Goal: Information Seeking & Learning: Learn about a topic

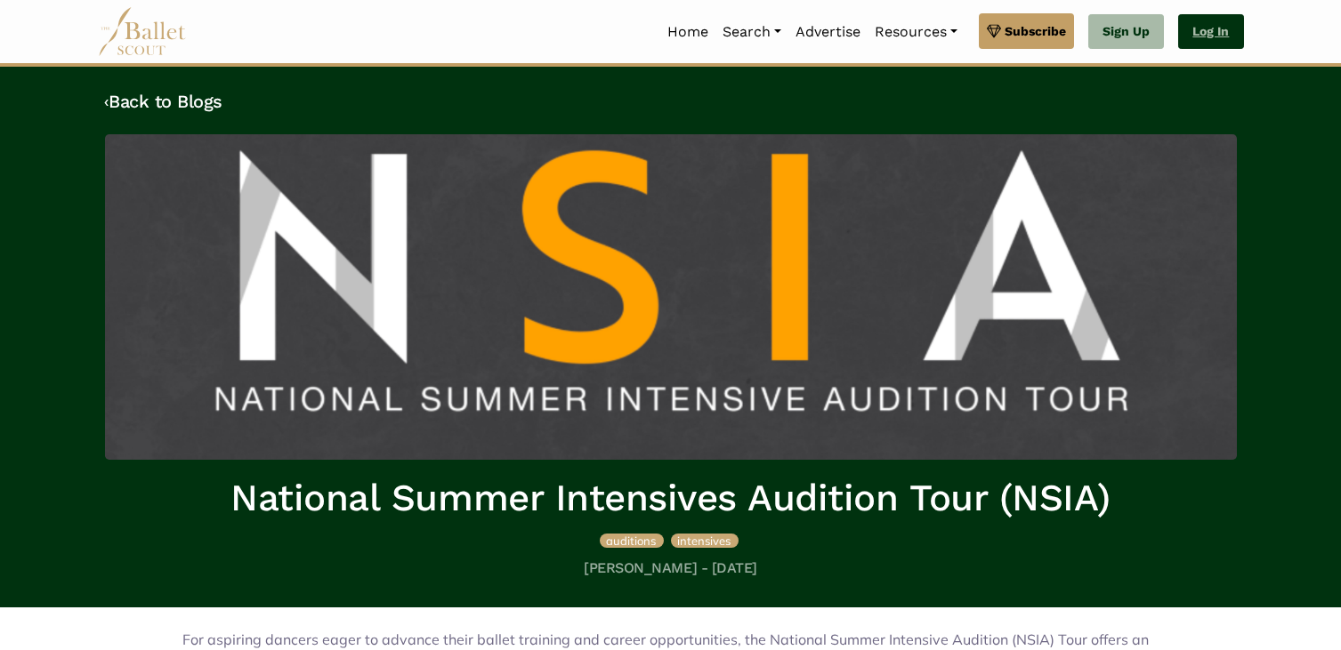
click at [1183, 41] on link "Log In" at bounding box center [1210, 32] width 65 height 36
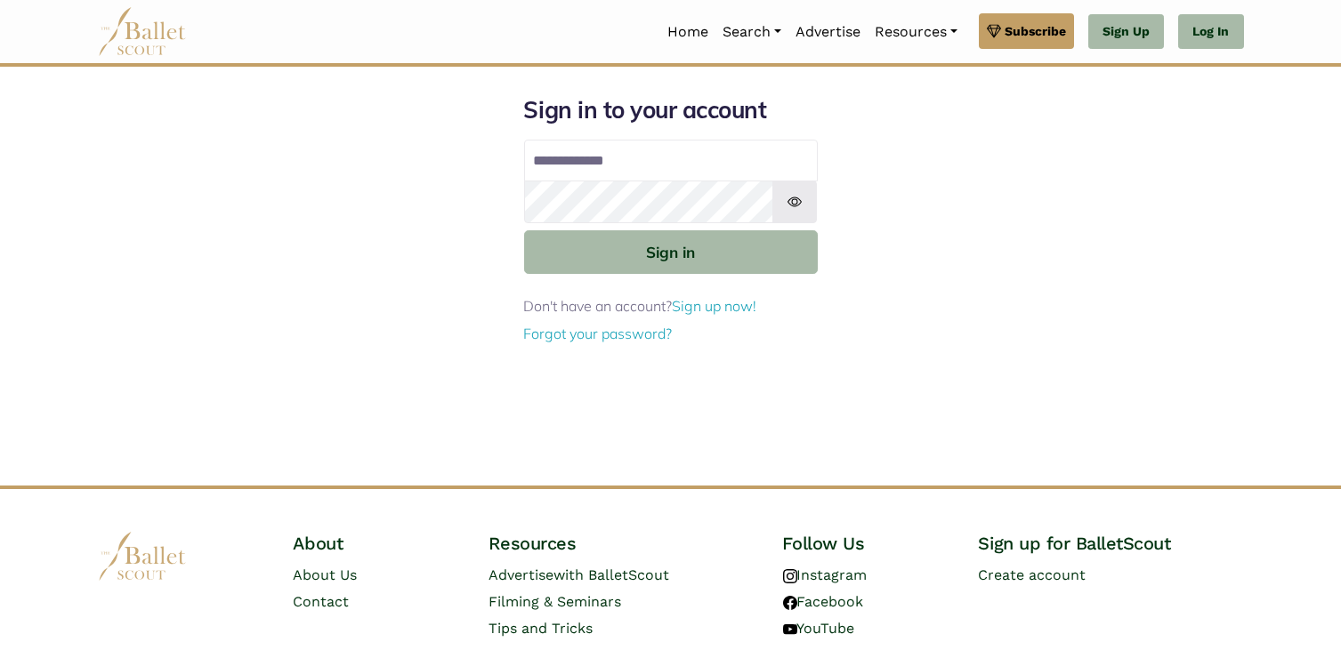
click at [625, 168] on input "Email address" at bounding box center [671, 161] width 294 height 43
type input "**********"
click at [524, 230] on button "Sign in" at bounding box center [671, 252] width 294 height 44
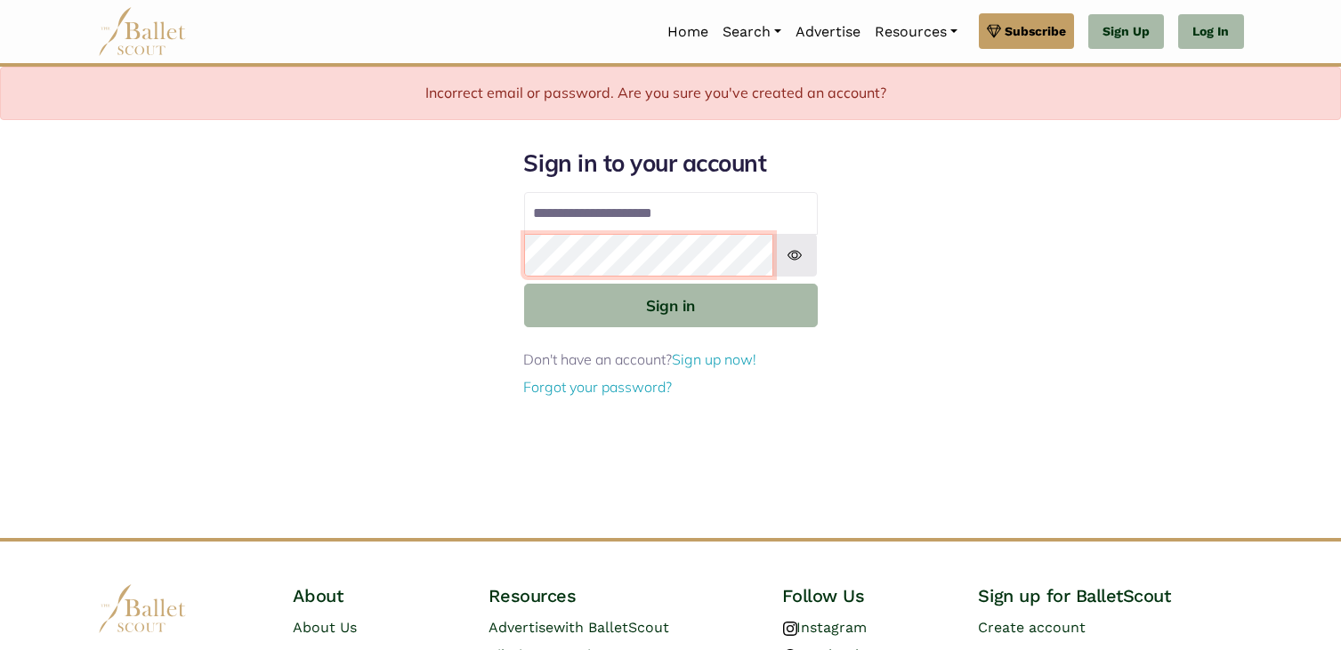
click at [524, 284] on button "Sign in" at bounding box center [671, 306] width 294 height 44
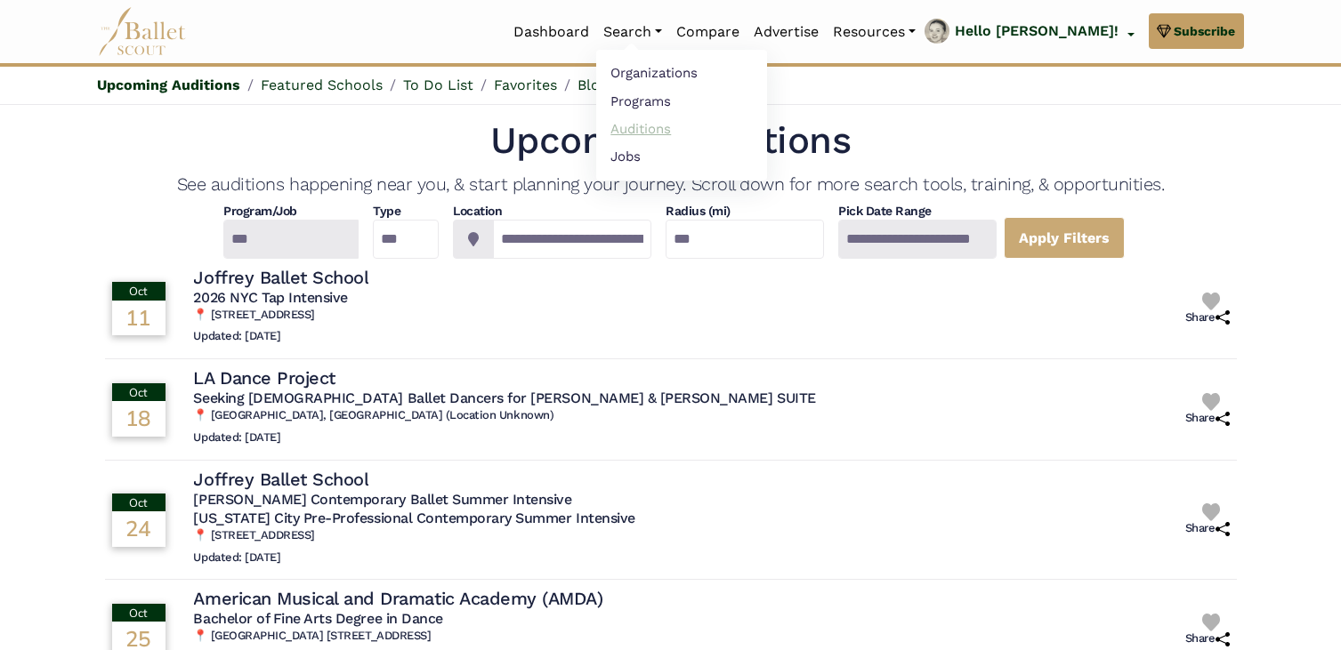
click at [728, 123] on link "Auditions" at bounding box center [681, 129] width 171 height 28
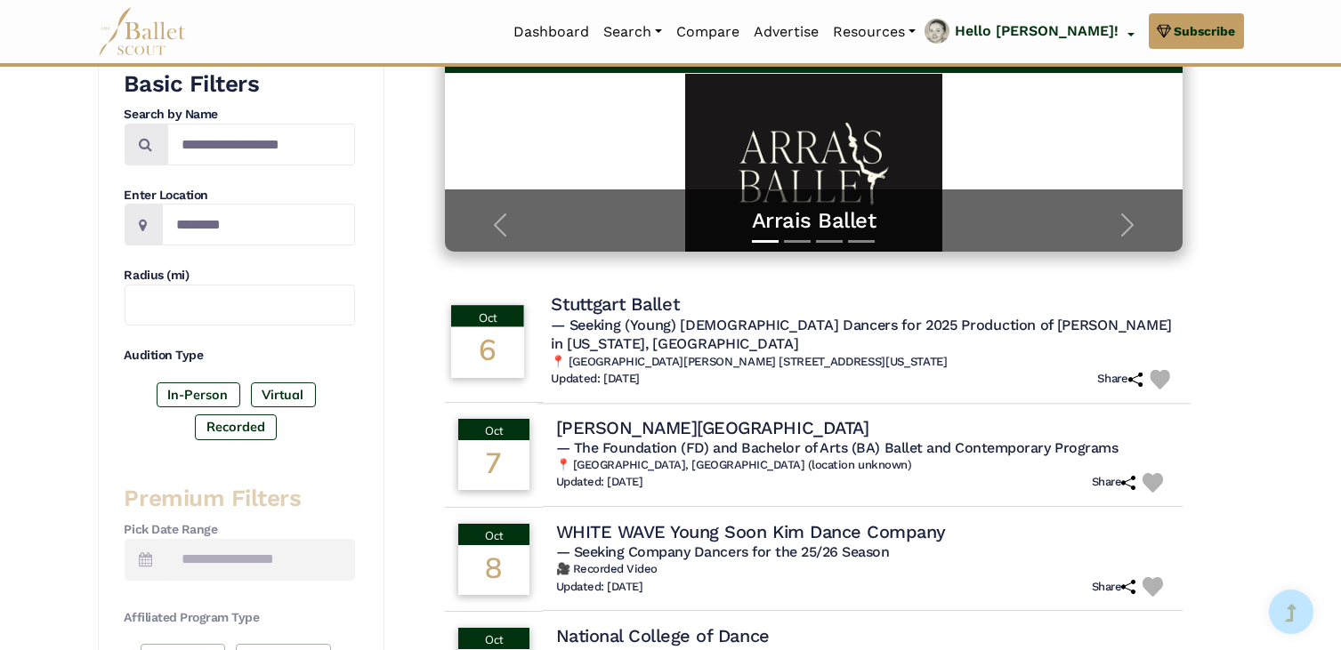
scroll to position [320, 0]
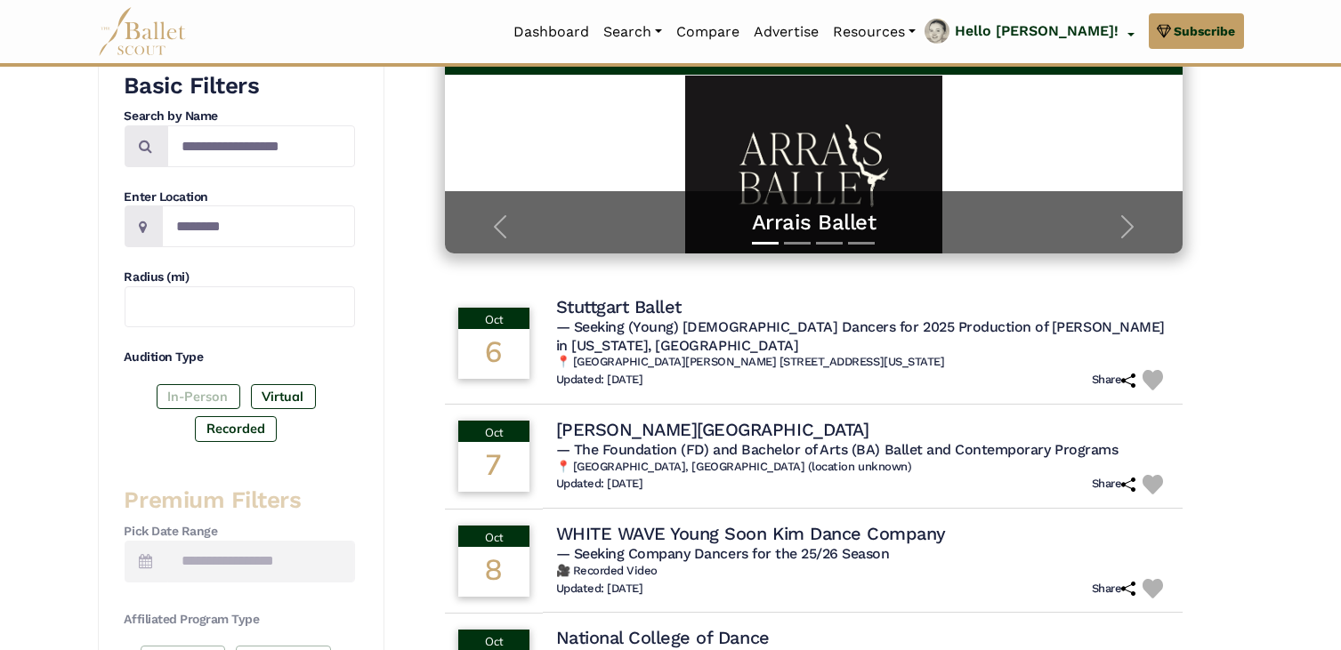
click at [213, 394] on label "In-Person" at bounding box center [199, 396] width 84 height 25
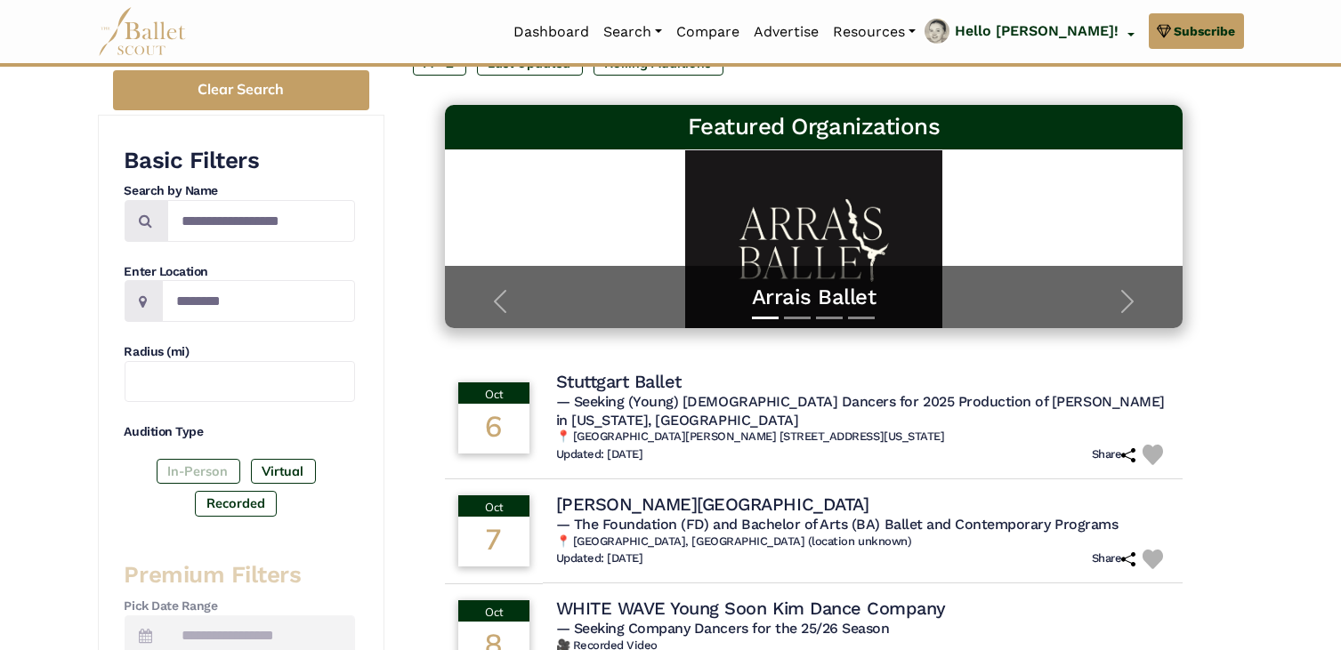
scroll to position [245, 0]
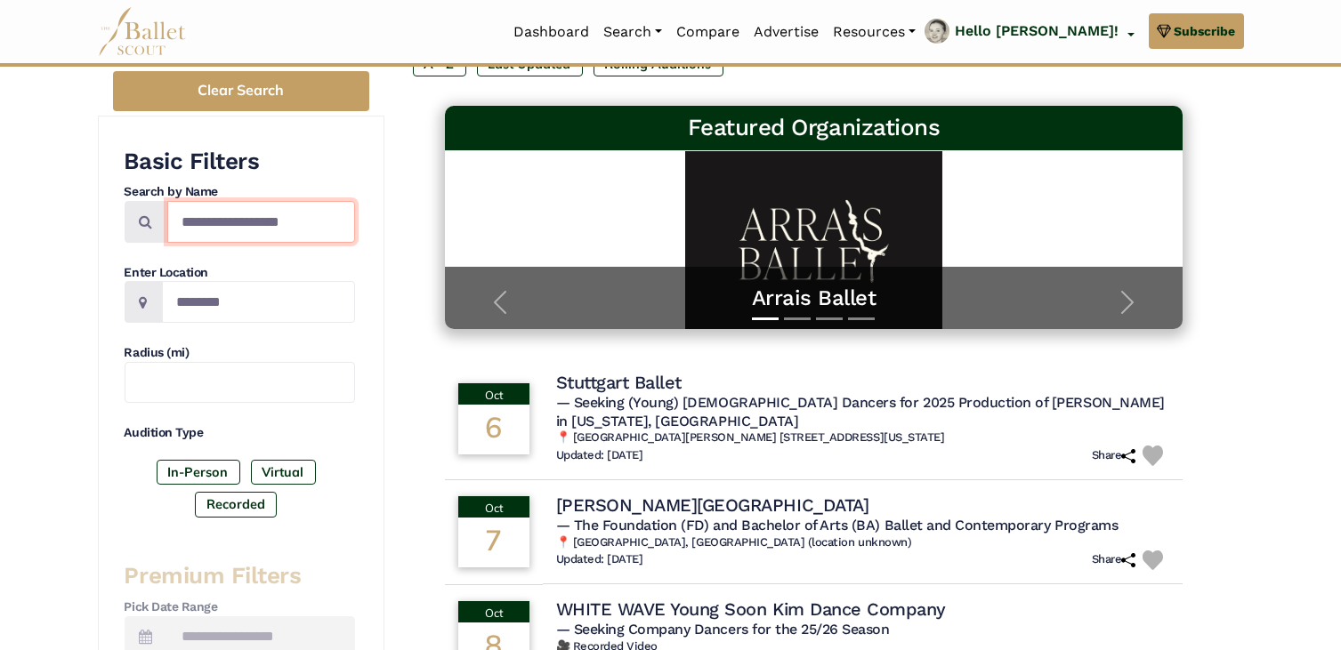
click at [226, 222] on input "Search by names..." at bounding box center [261, 222] width 188 height 42
click at [244, 308] on input "Location" at bounding box center [258, 302] width 193 height 42
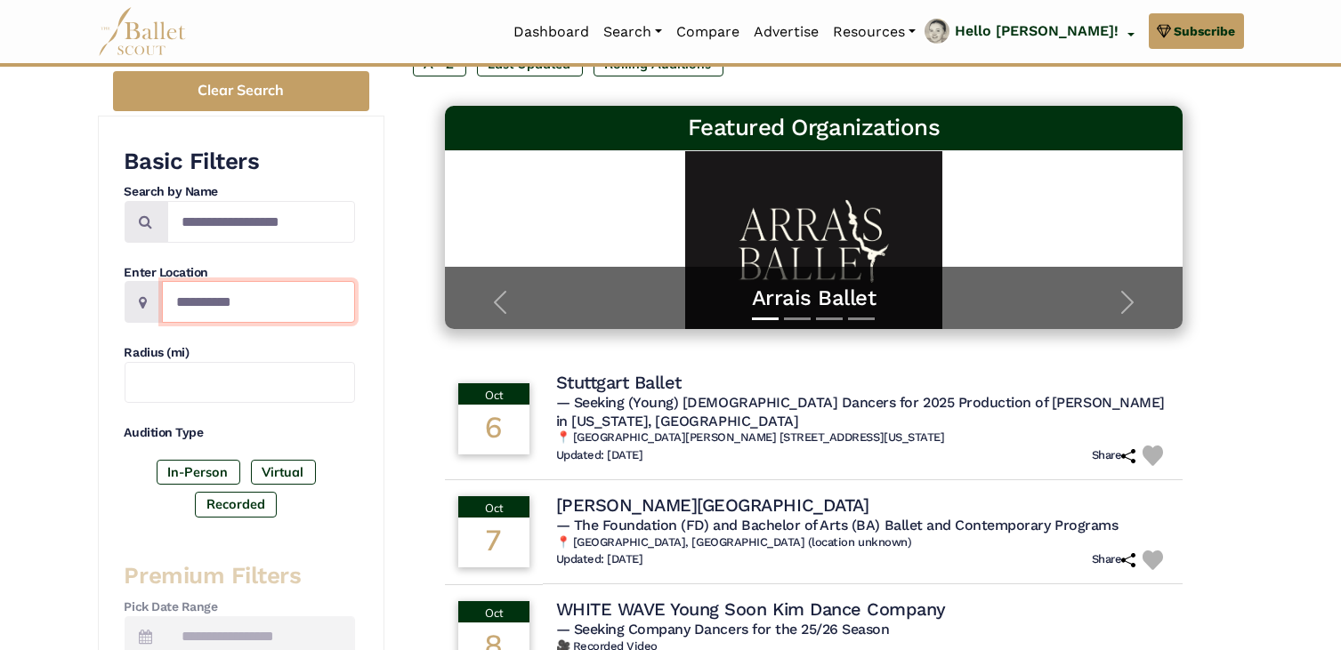
type input "**********"
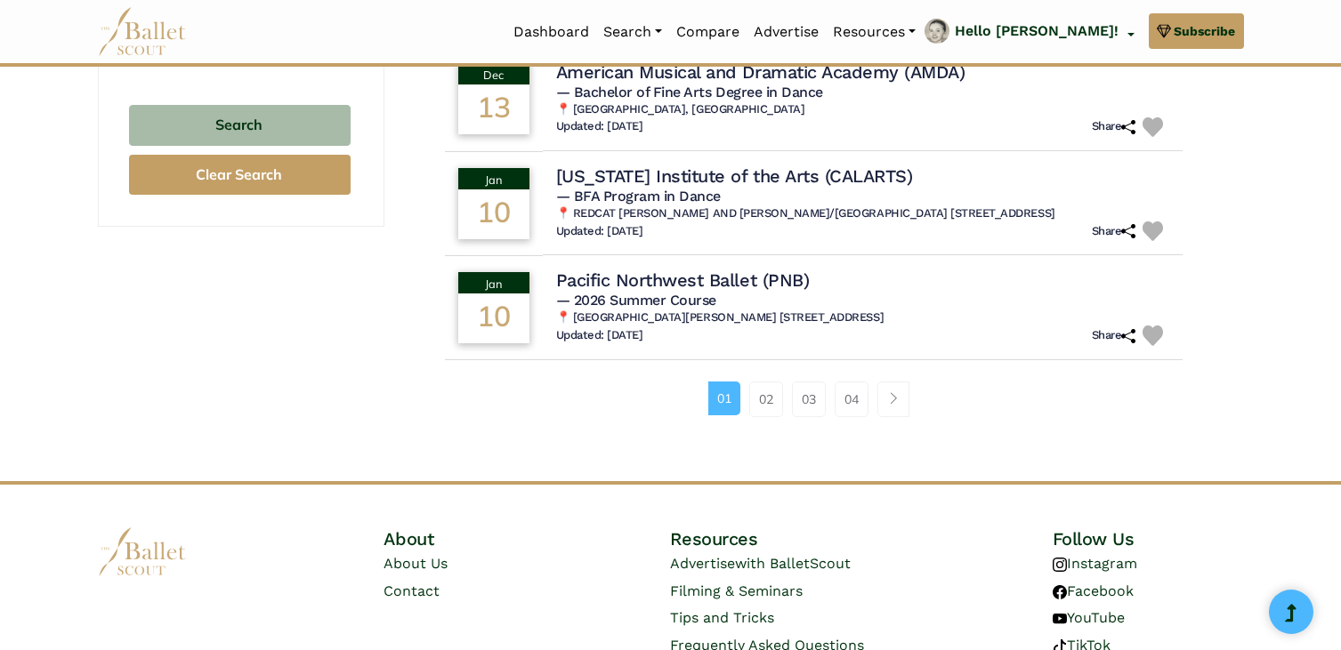
scroll to position [1202, 0]
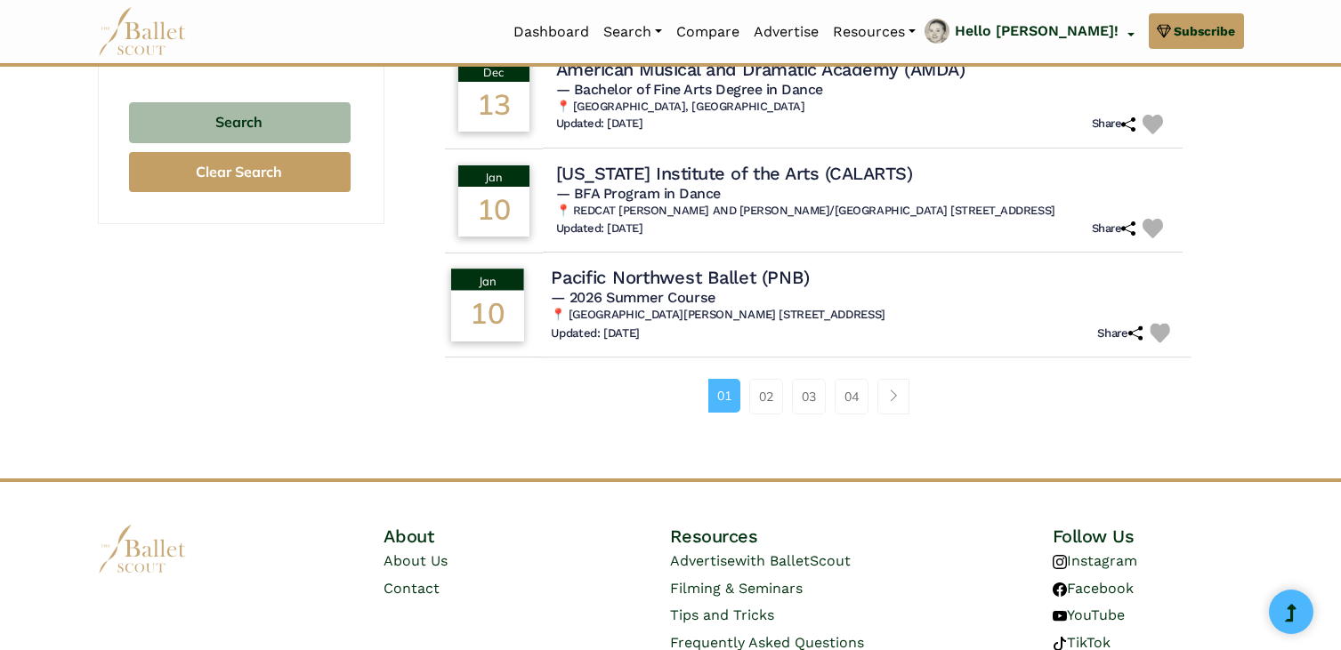
click at [656, 289] on span "— 2026 Summer Course" at bounding box center [633, 297] width 164 height 17
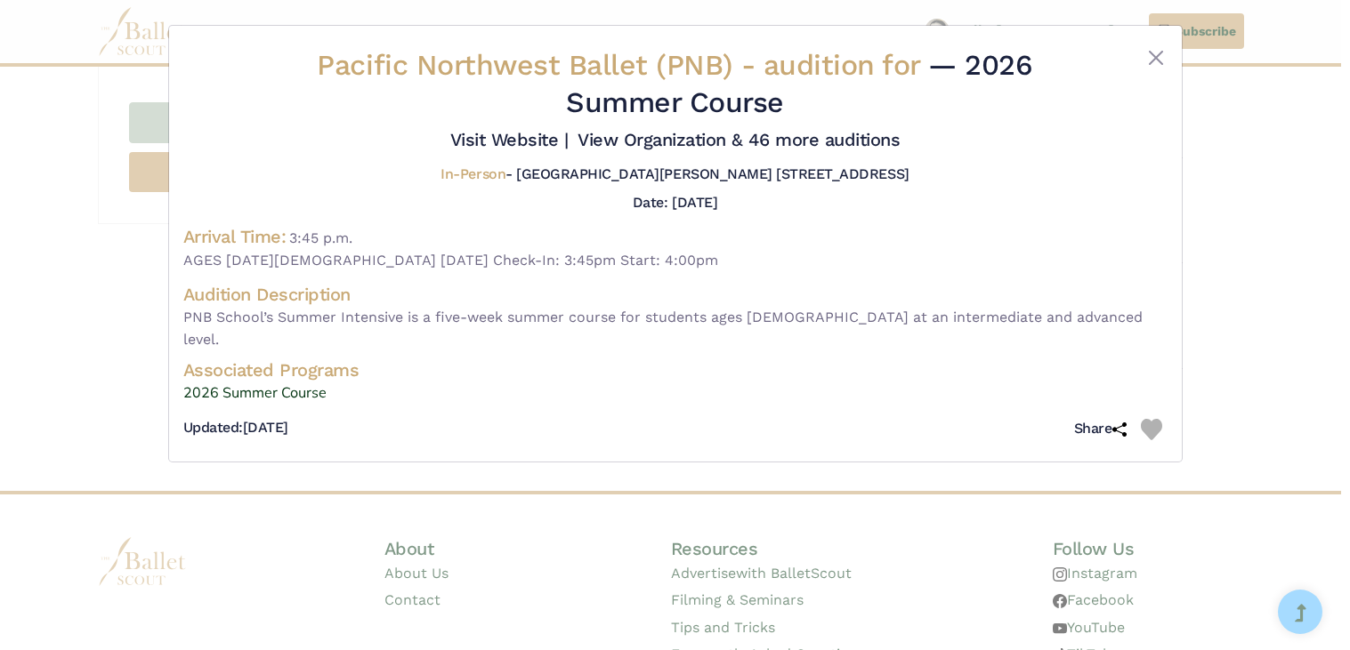
click at [1169, 45] on div "Pacific Northwest Ballet (PNB) - audition for — 2026 Summer Course Visit Websit…" at bounding box center [675, 244] width 1012 height 436
click at [1158, 60] on button "Close" at bounding box center [1155, 57] width 21 height 21
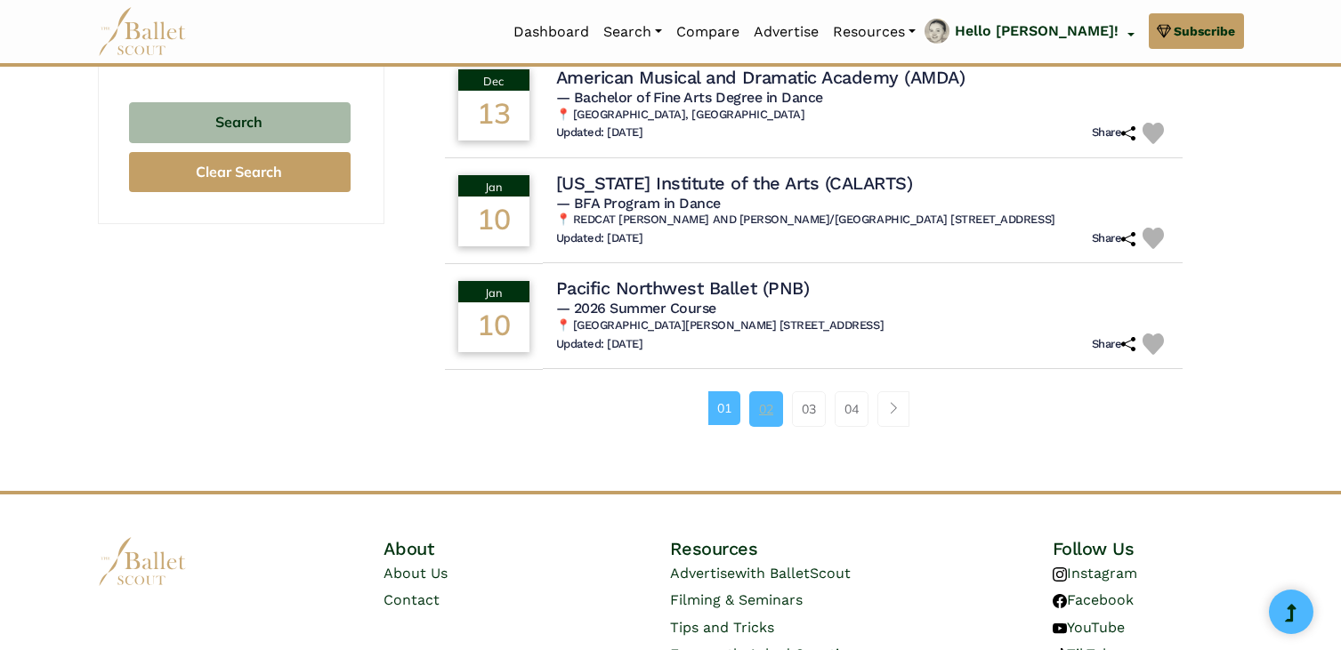
click at [775, 391] on link "02" at bounding box center [766, 409] width 34 height 36
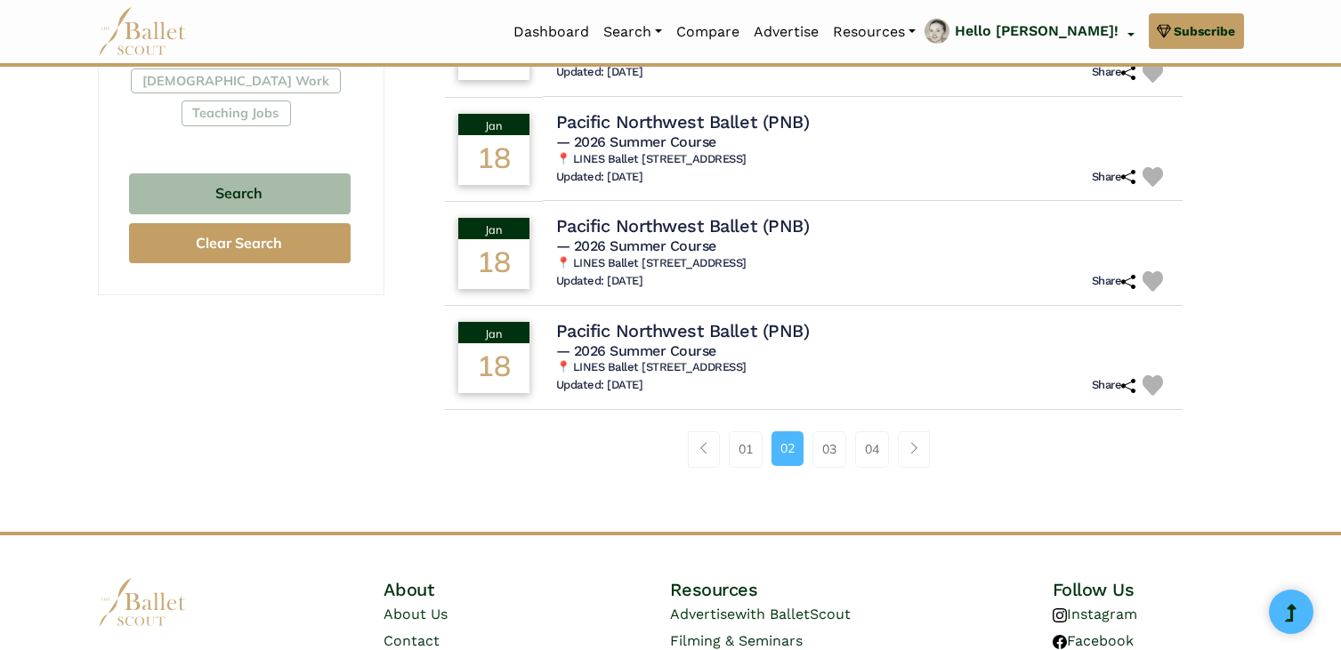
scroll to position [1136, 0]
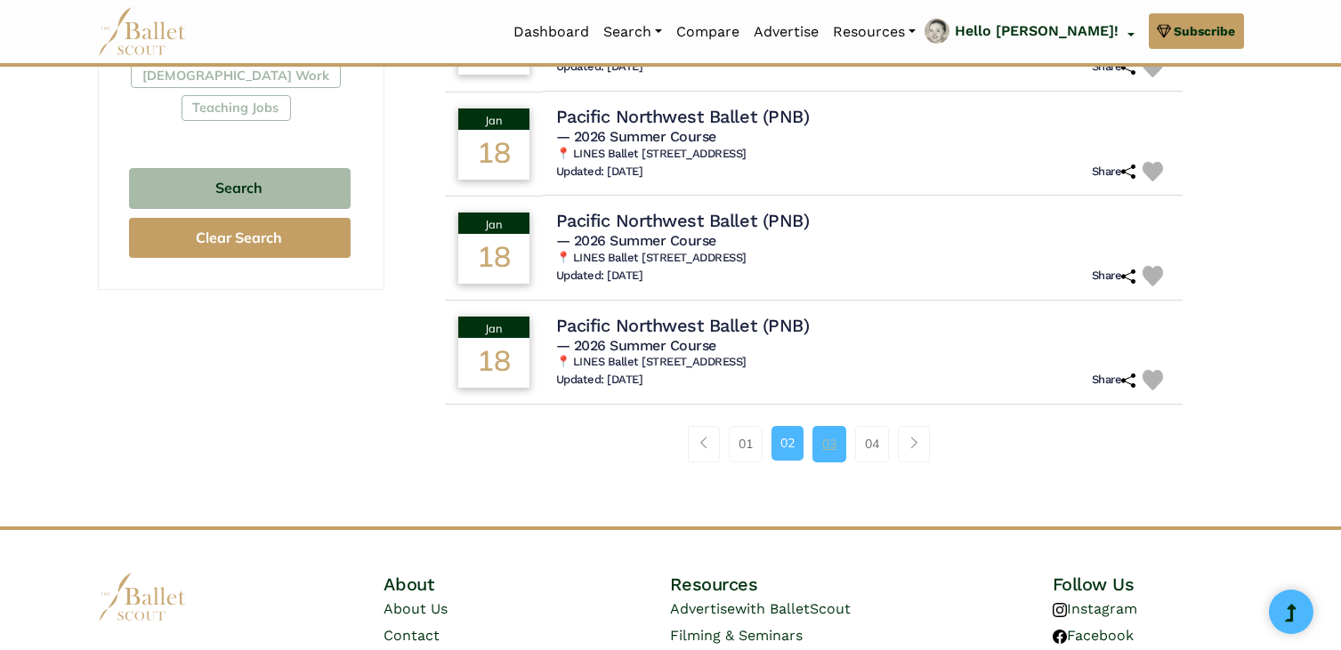
click at [822, 444] on link "03" at bounding box center [829, 444] width 34 height 36
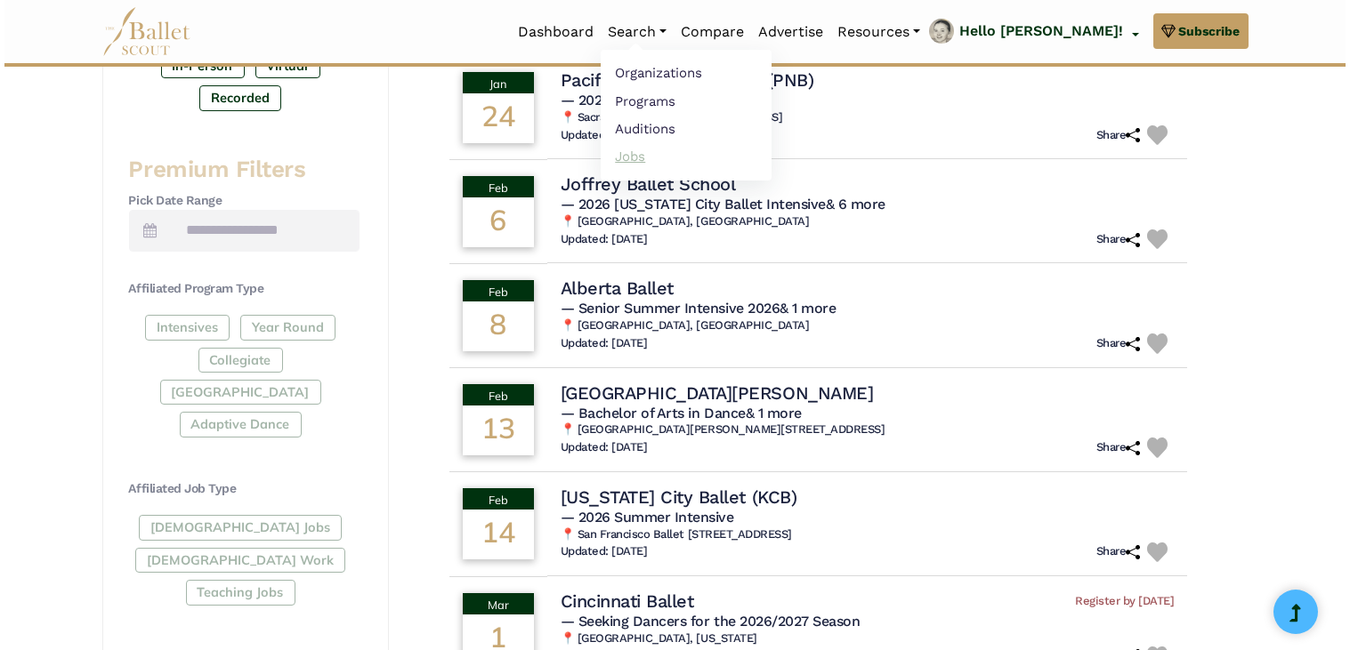
scroll to position [690, 0]
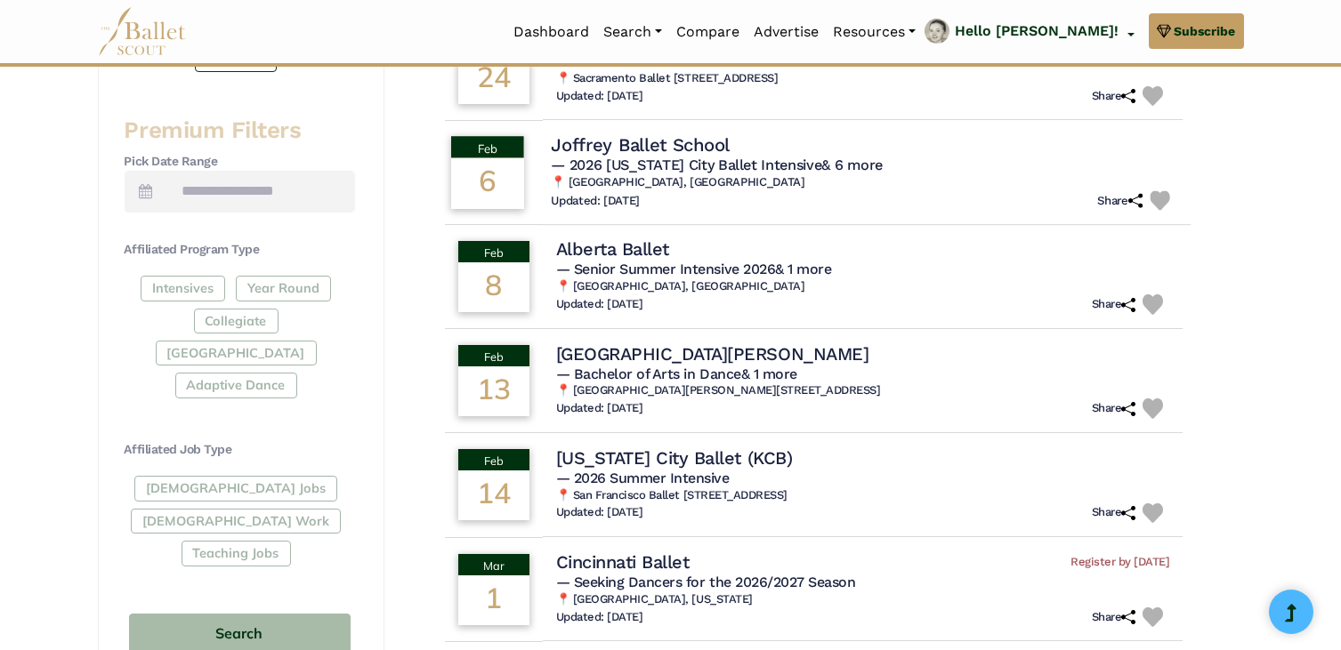
click at [680, 162] on span "— 2026 New York City Ballet Intensive & 6 more" at bounding box center [717, 165] width 332 height 17
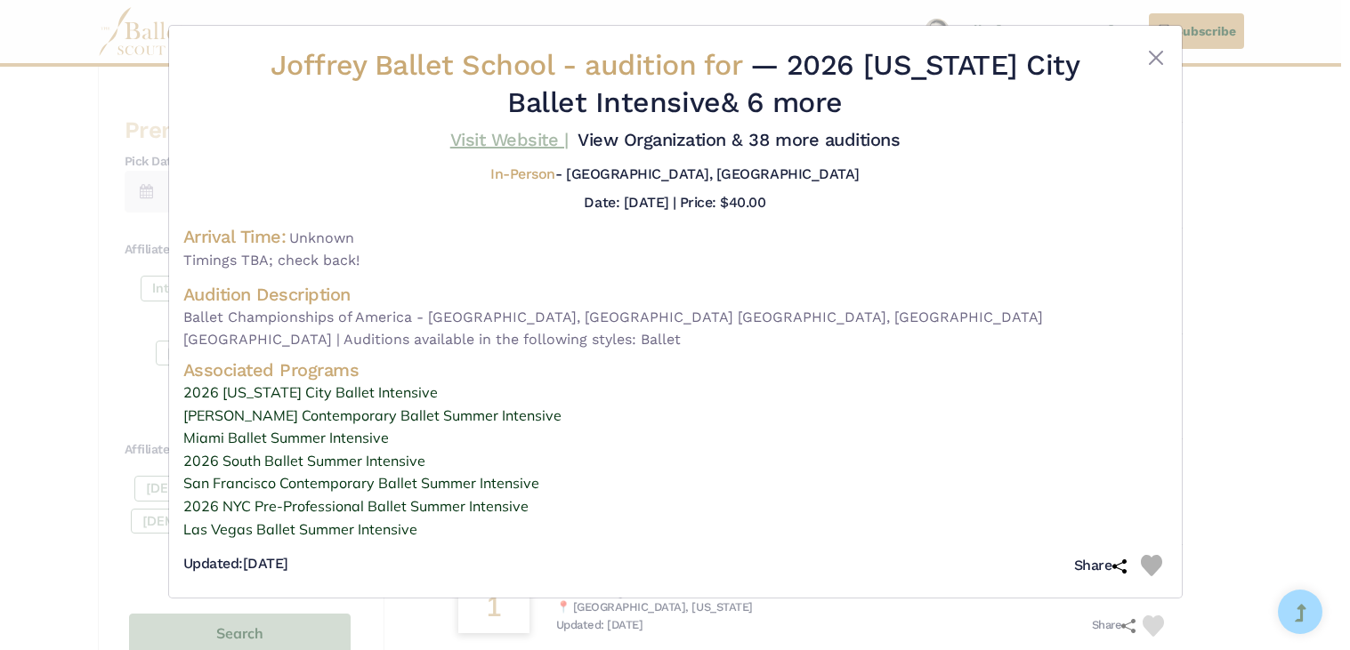
click at [523, 133] on link "Visit Website |" at bounding box center [509, 139] width 118 height 21
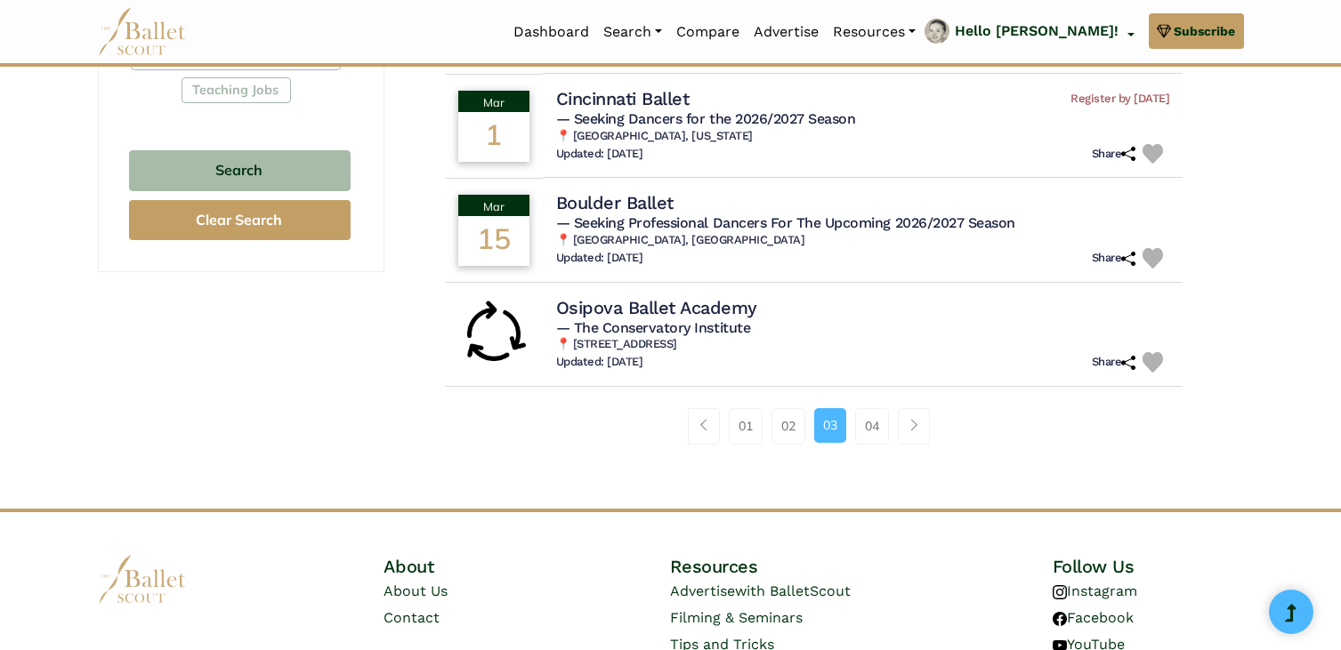
scroll to position [1155, 0]
click at [757, 416] on link "01" at bounding box center [746, 425] width 34 height 36
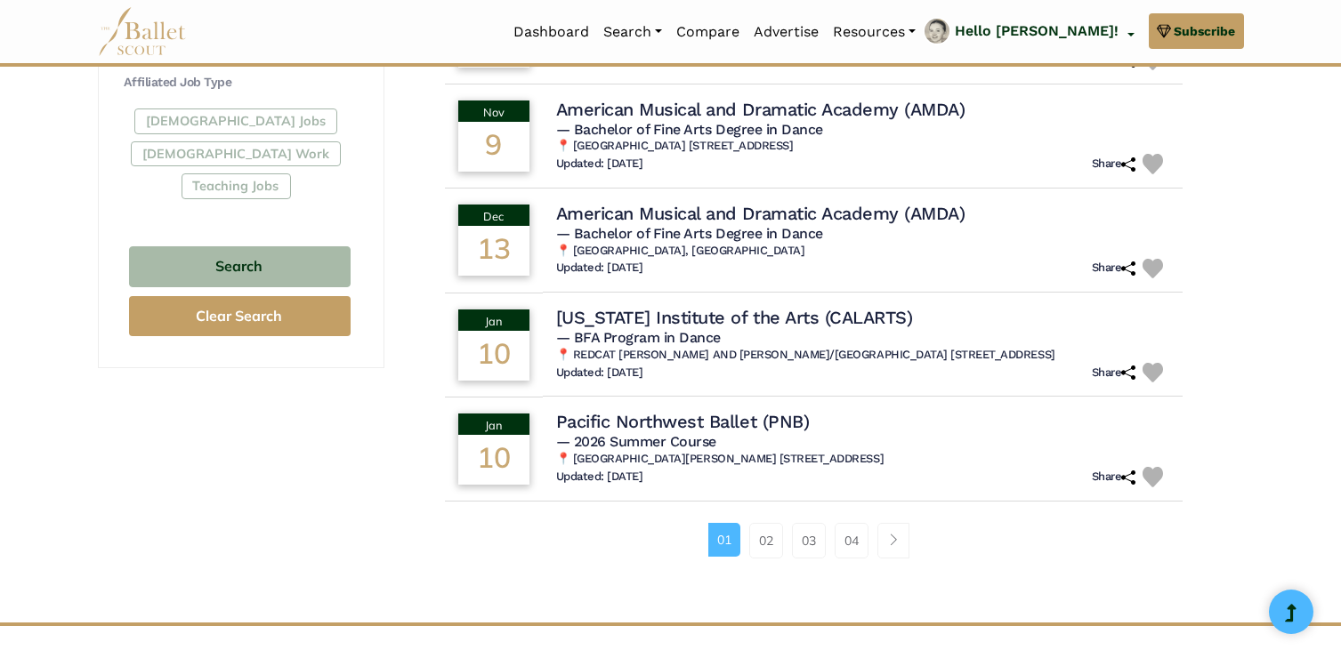
scroll to position [1057, 0]
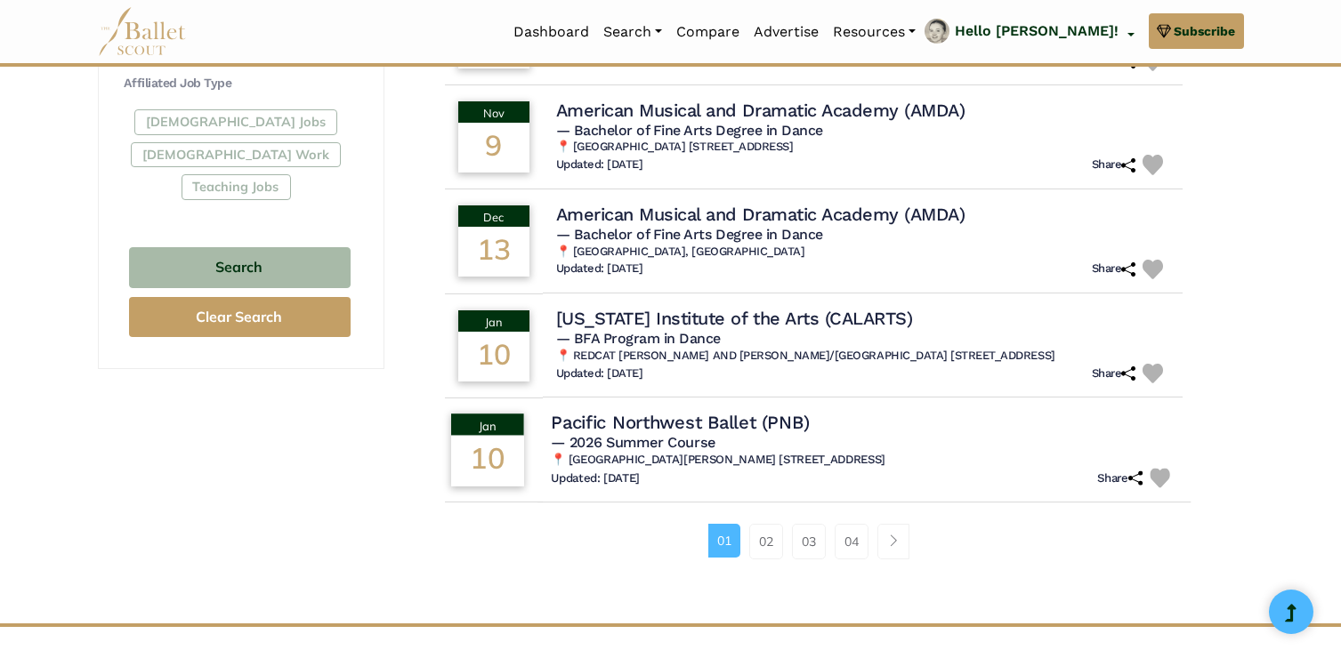
click at [835, 434] on h5 "— 2026 Summer Course" at bounding box center [864, 443] width 626 height 19
click at [681, 397] on td "Pacific Northwest Ballet (PNB) — 2026 Summer Course 📍 The Colburn School 200 S …" at bounding box center [862, 450] width 653 height 107
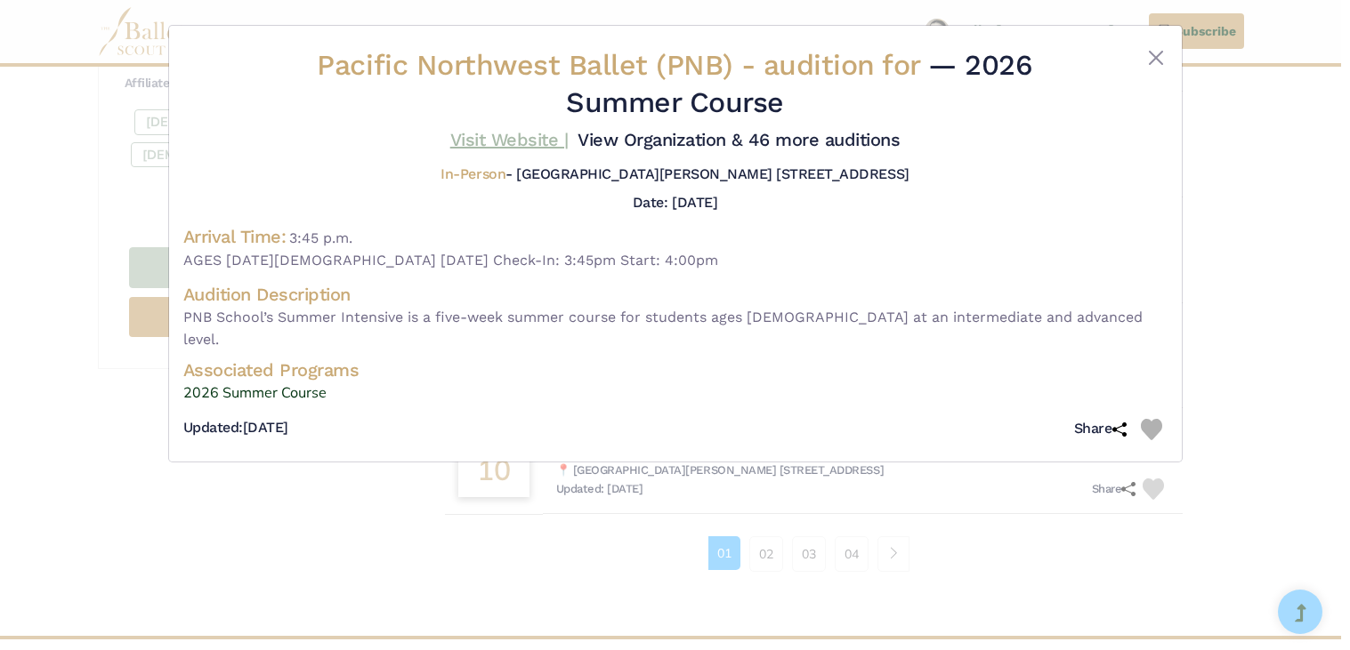
click at [471, 139] on link "Visit Website |" at bounding box center [509, 139] width 118 height 21
click at [1159, 54] on button "Close" at bounding box center [1155, 57] width 21 height 21
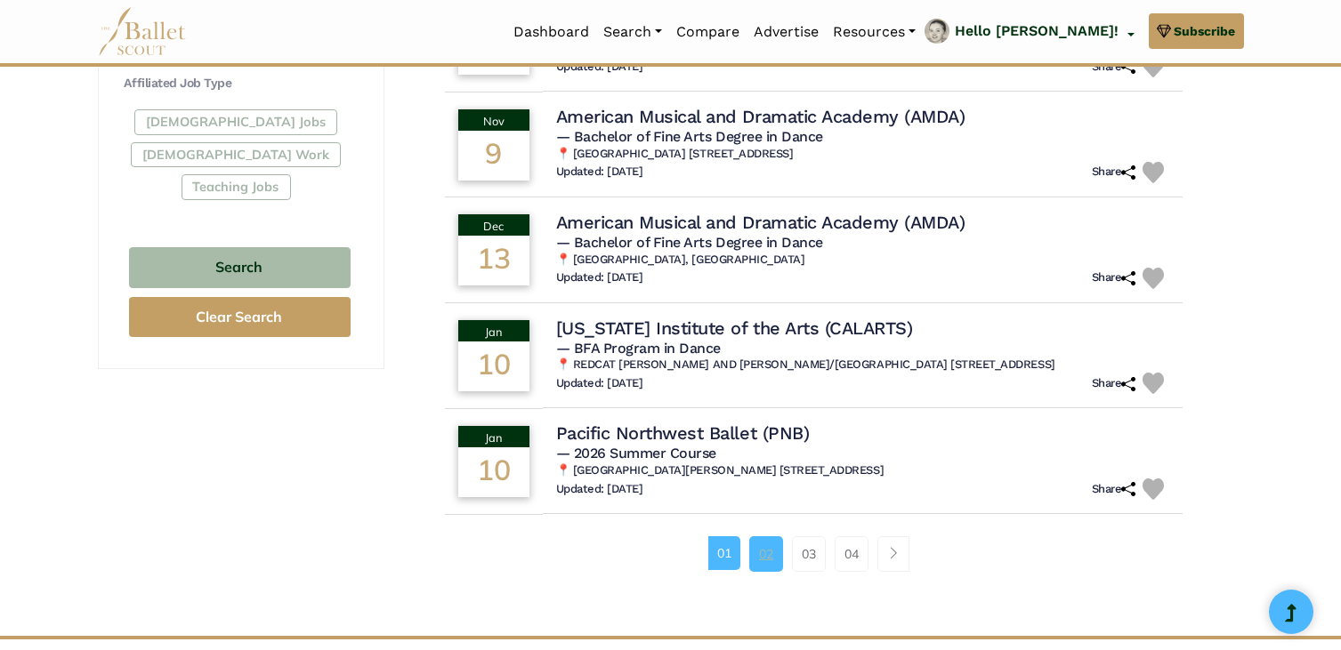
click at [770, 536] on link "02" at bounding box center [766, 554] width 34 height 36
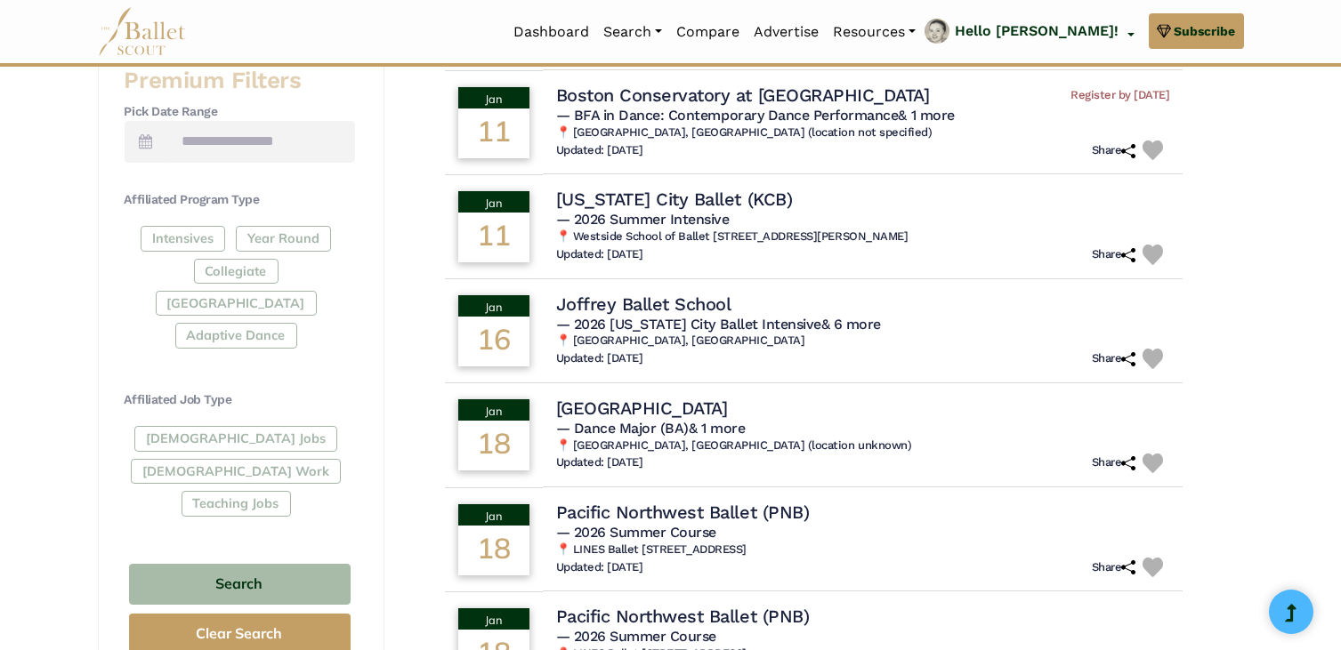
scroll to position [742, 0]
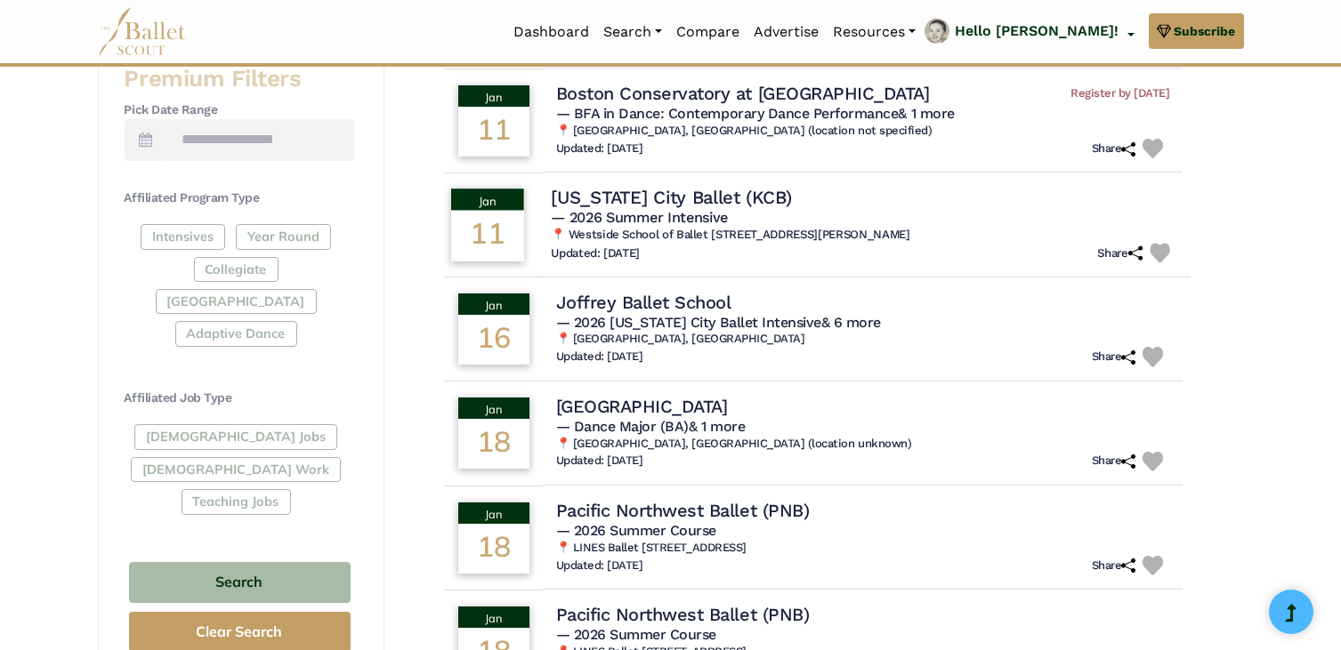
click at [885, 221] on h5 "— 2026 Summer Intensive" at bounding box center [864, 218] width 626 height 19
click at [633, 199] on h4 "Kansas City Ballet (KCB)" at bounding box center [671, 198] width 241 height 24
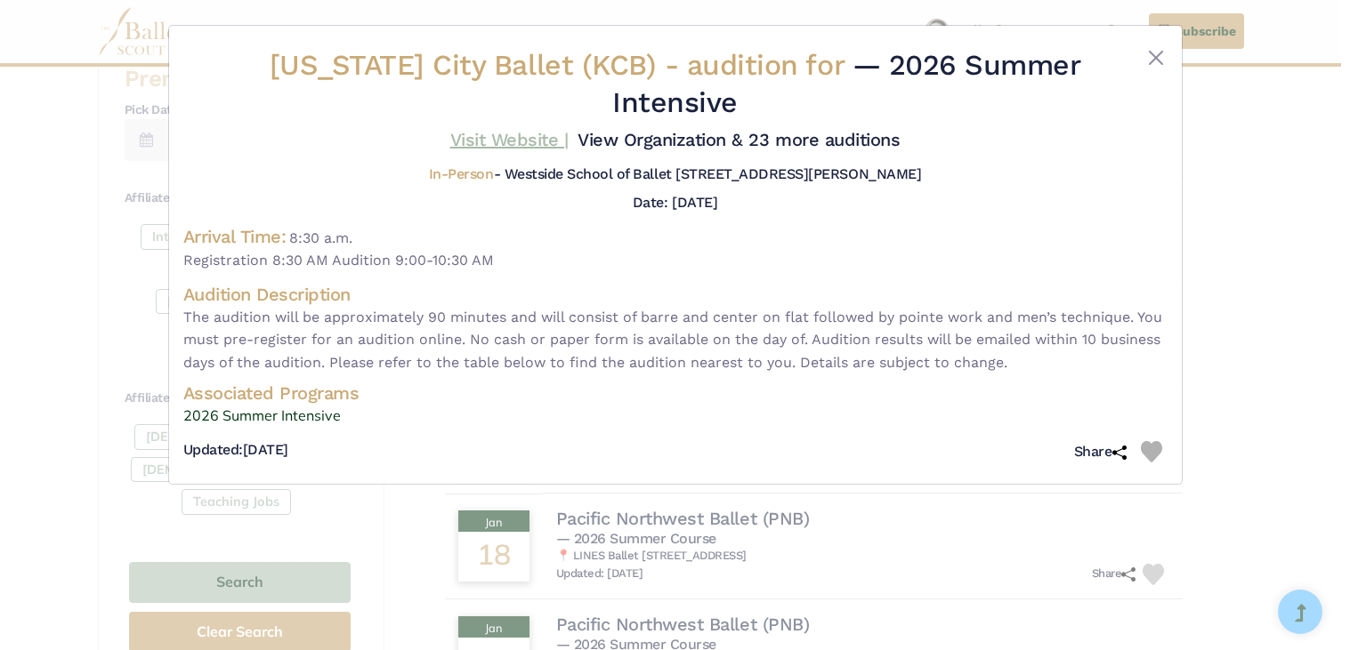
click at [474, 143] on link "Visit Website |" at bounding box center [509, 139] width 118 height 21
click at [1151, 50] on button "Close" at bounding box center [1155, 57] width 21 height 21
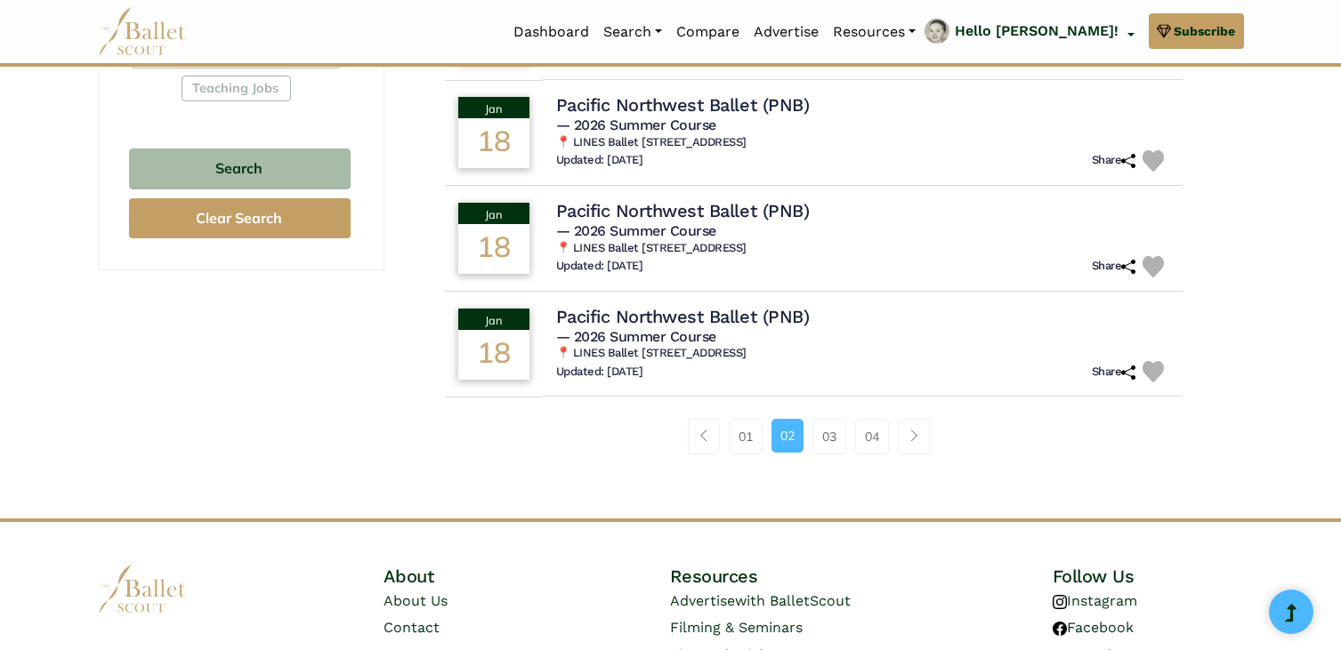
scroll to position [1157, 0]
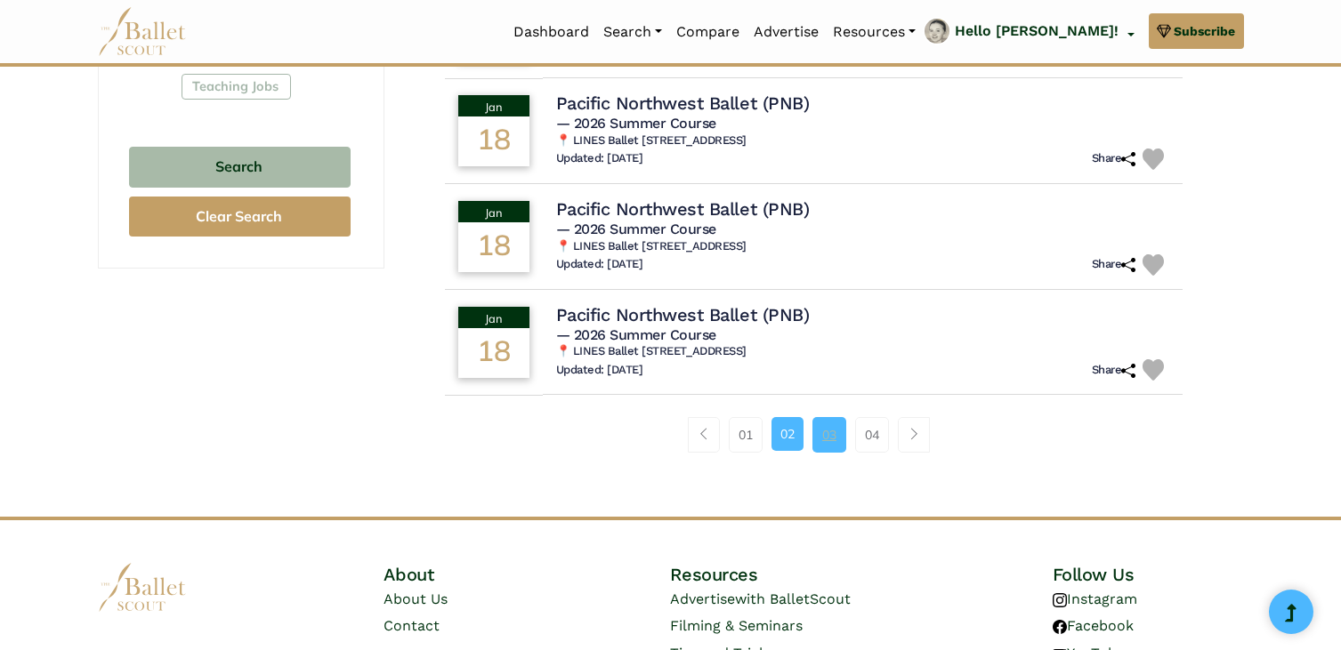
click at [830, 435] on link "03" at bounding box center [829, 435] width 34 height 36
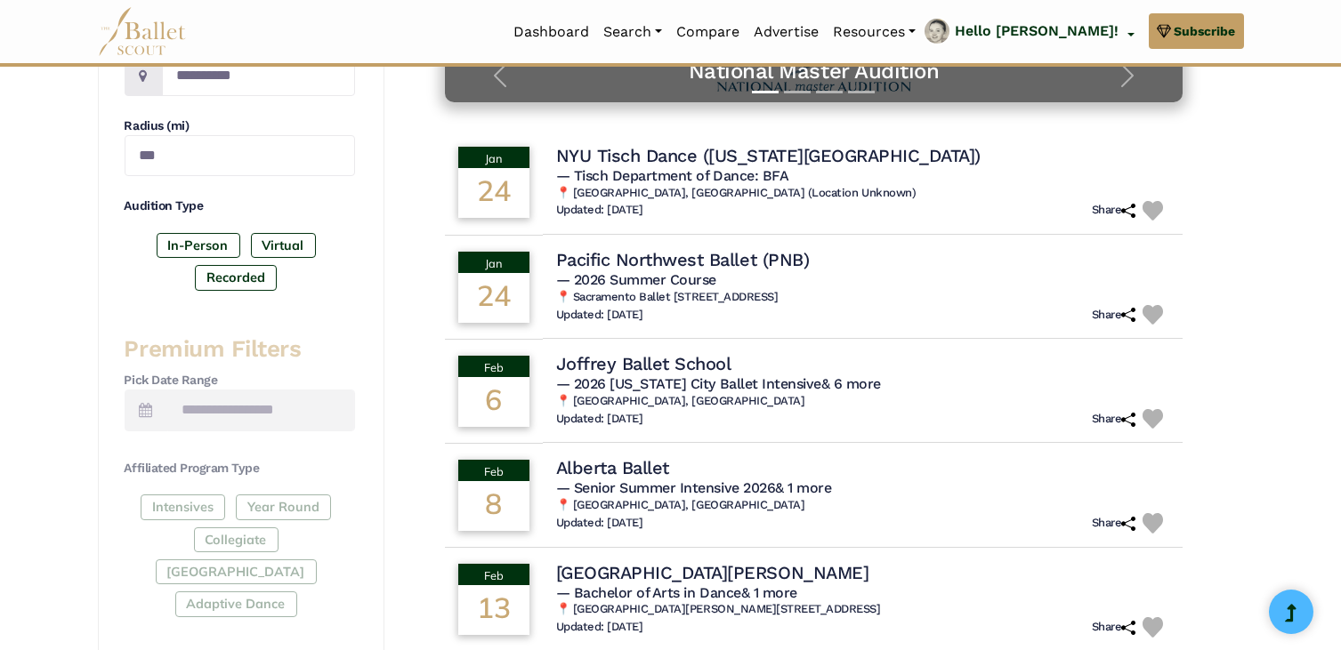
scroll to position [472, 0]
click at [1056, 315] on div "Updated: [DATE] Share" at bounding box center [863, 314] width 614 height 20
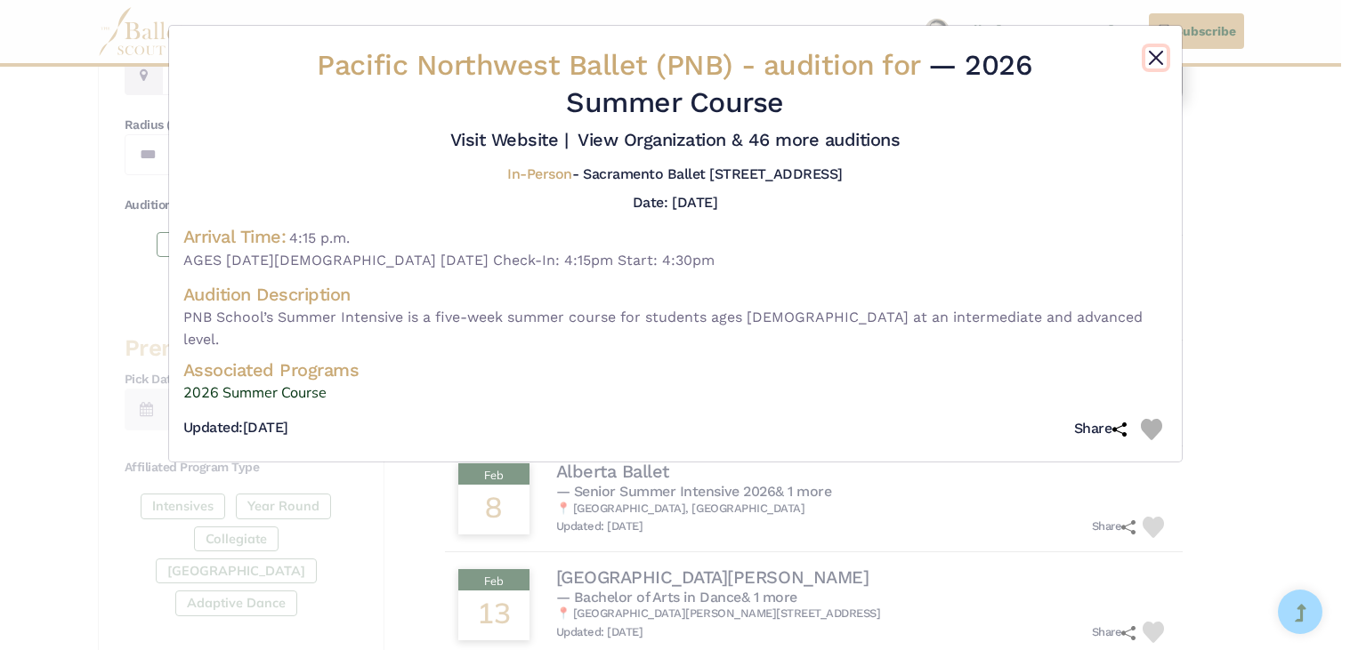
click at [1157, 54] on button "Close" at bounding box center [1155, 57] width 21 height 21
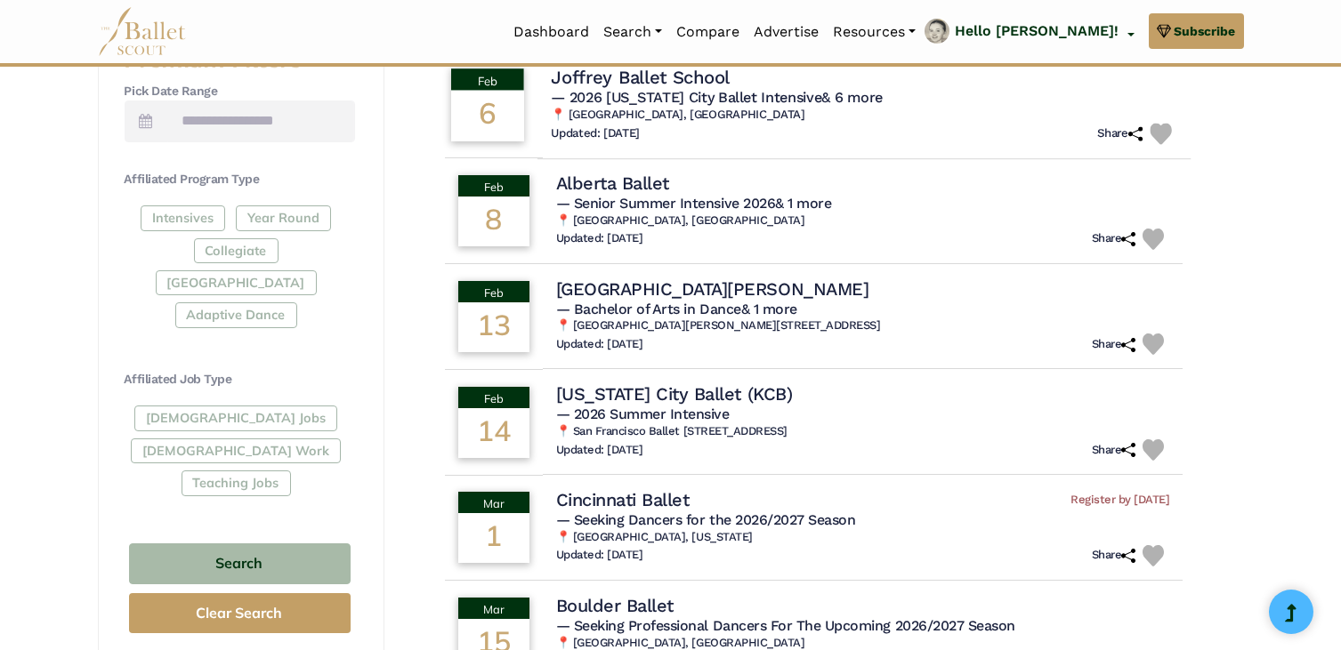
scroll to position [777, 0]
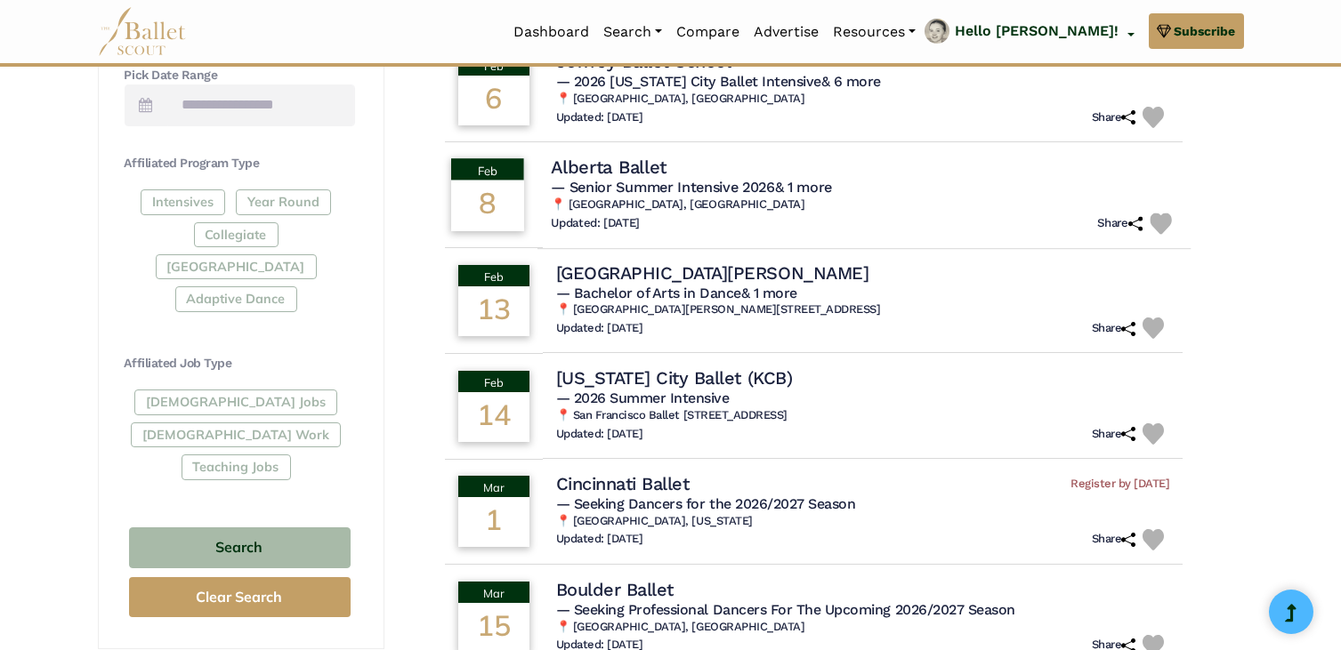
click at [745, 181] on span "— Senior Summer Intensive 2026 & 1 more" at bounding box center [691, 187] width 281 height 17
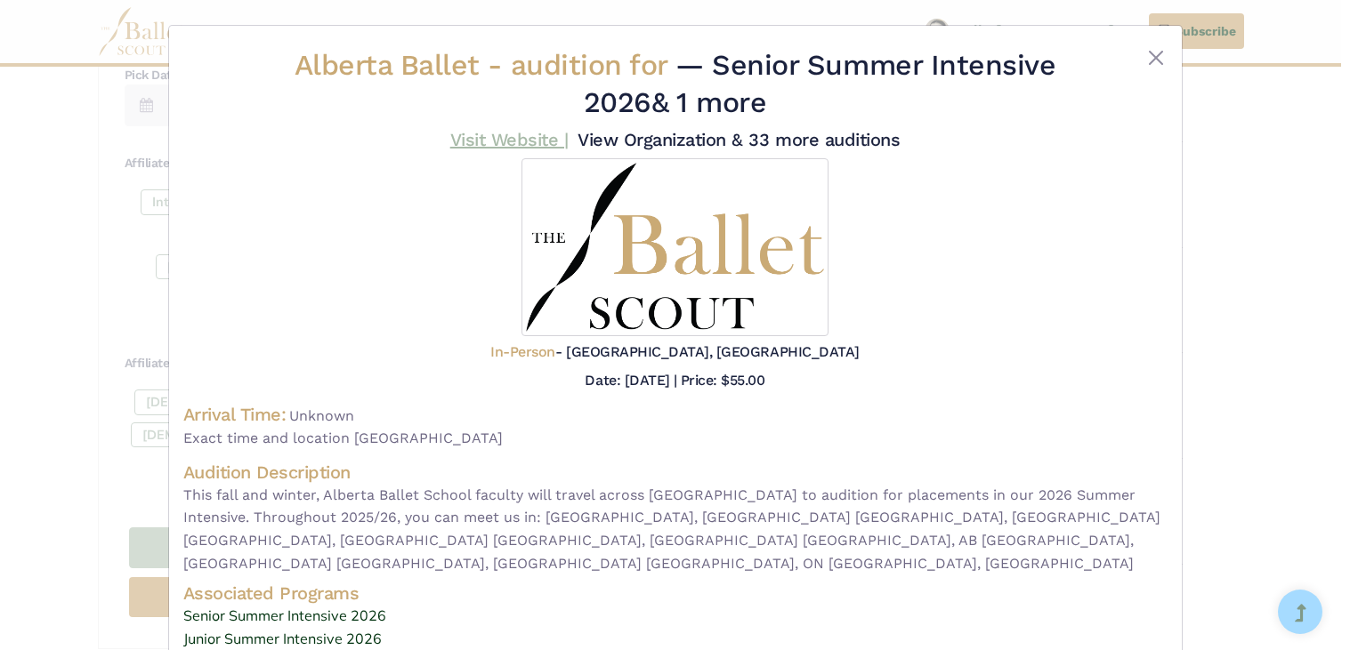
click at [496, 142] on link "Visit Website |" at bounding box center [509, 139] width 118 height 21
click at [1157, 55] on button "Close" at bounding box center [1155, 57] width 21 height 21
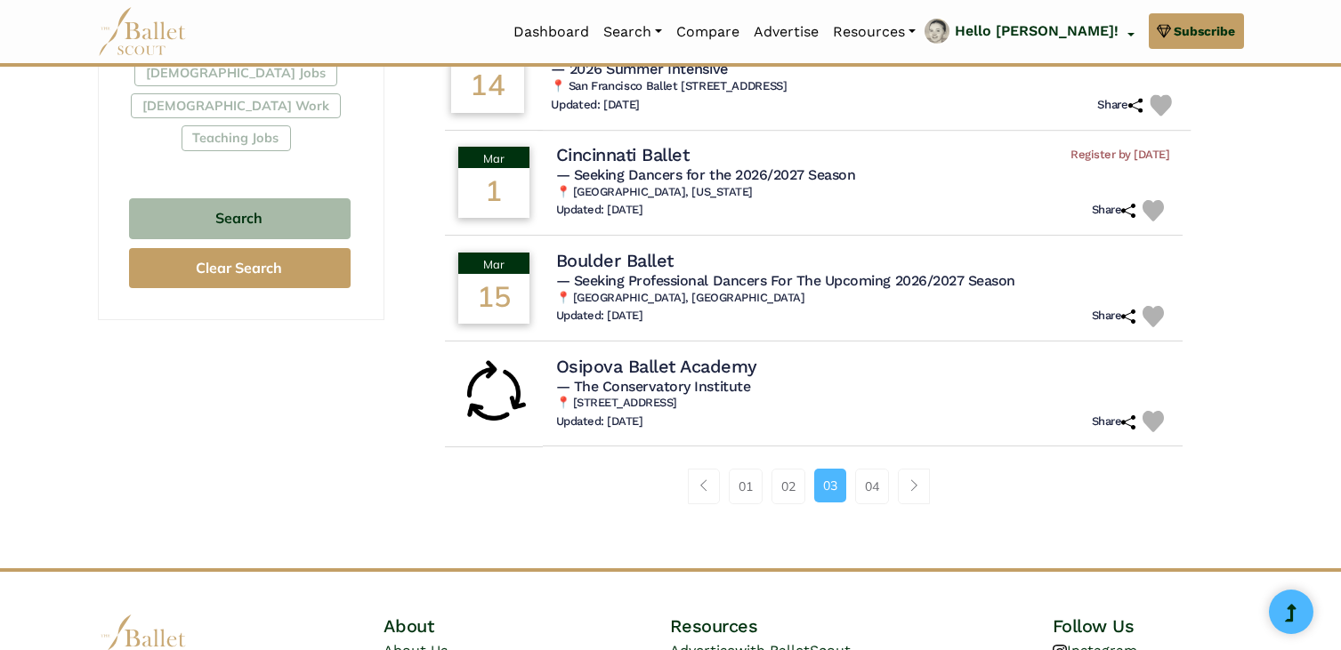
scroll to position [1111, 0]
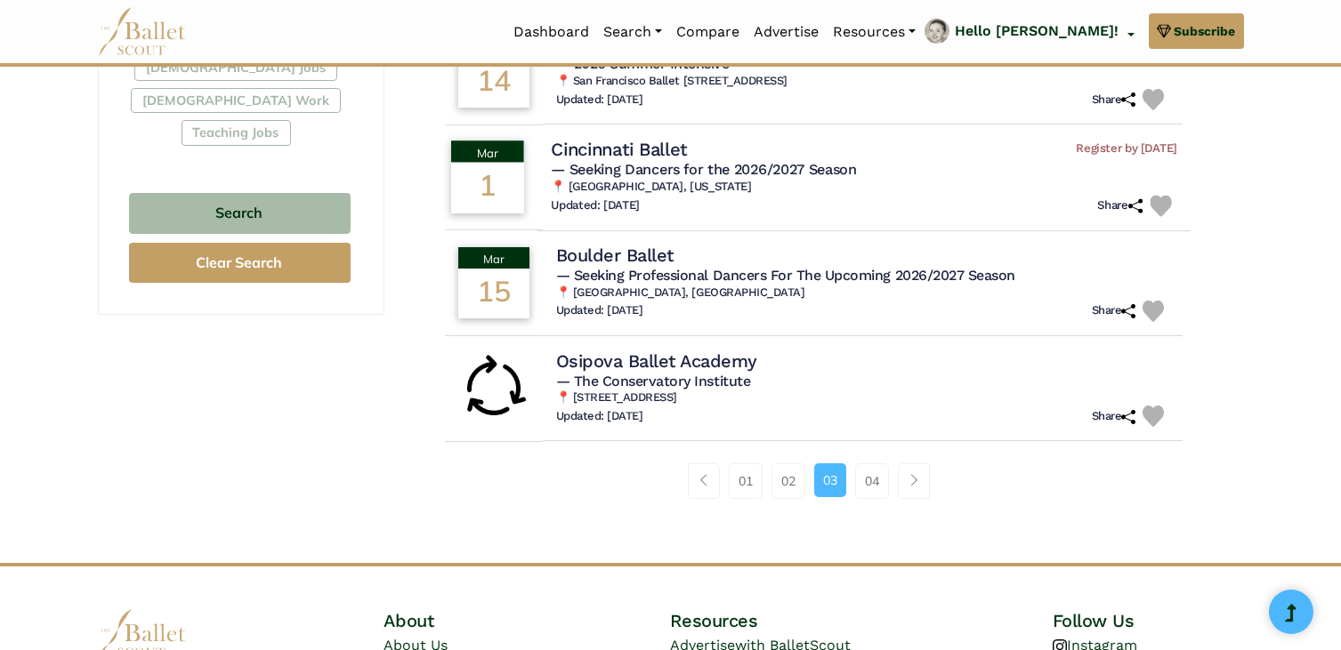
click at [644, 158] on h4 "Cincinnati Ballet" at bounding box center [619, 149] width 136 height 24
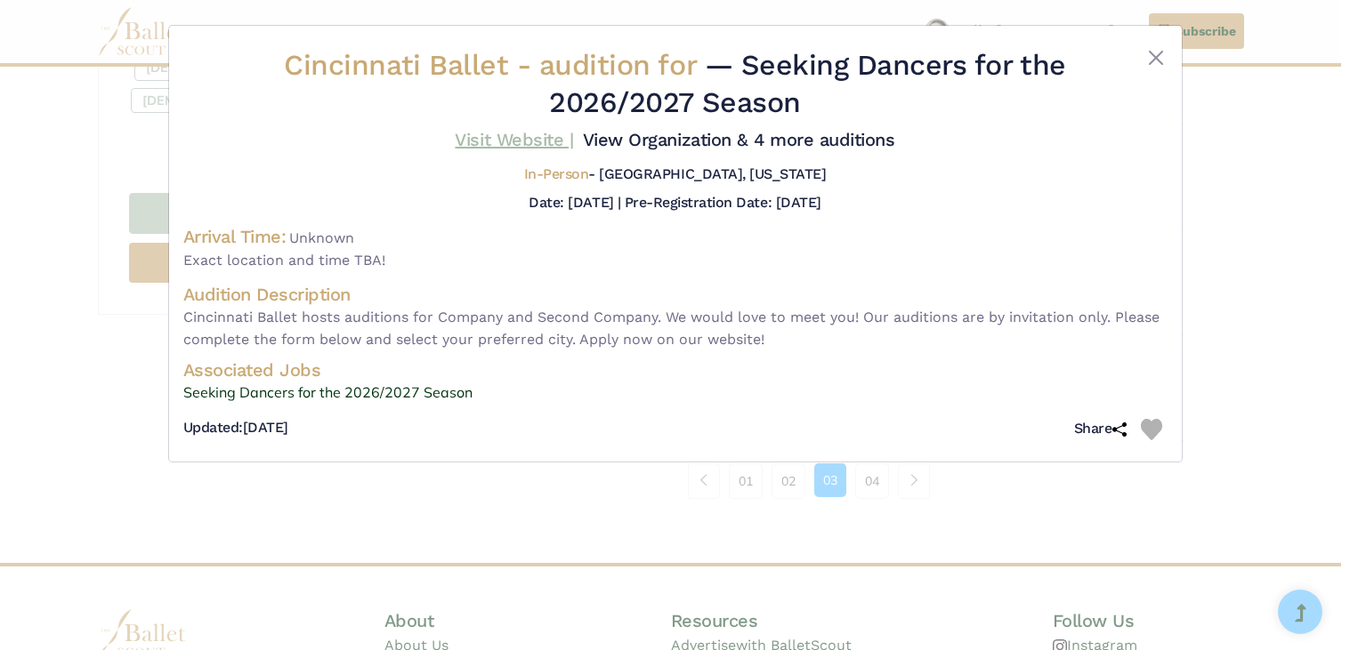
click at [528, 141] on link "Visit Website |" at bounding box center [514, 139] width 118 height 21
click at [1168, 51] on div "Cincinnati Ballet - audition for — Seeking Dancers for the 2026/2027 Season Vis…" at bounding box center [675, 244] width 1012 height 436
click at [1163, 52] on button "Close" at bounding box center [1155, 57] width 21 height 21
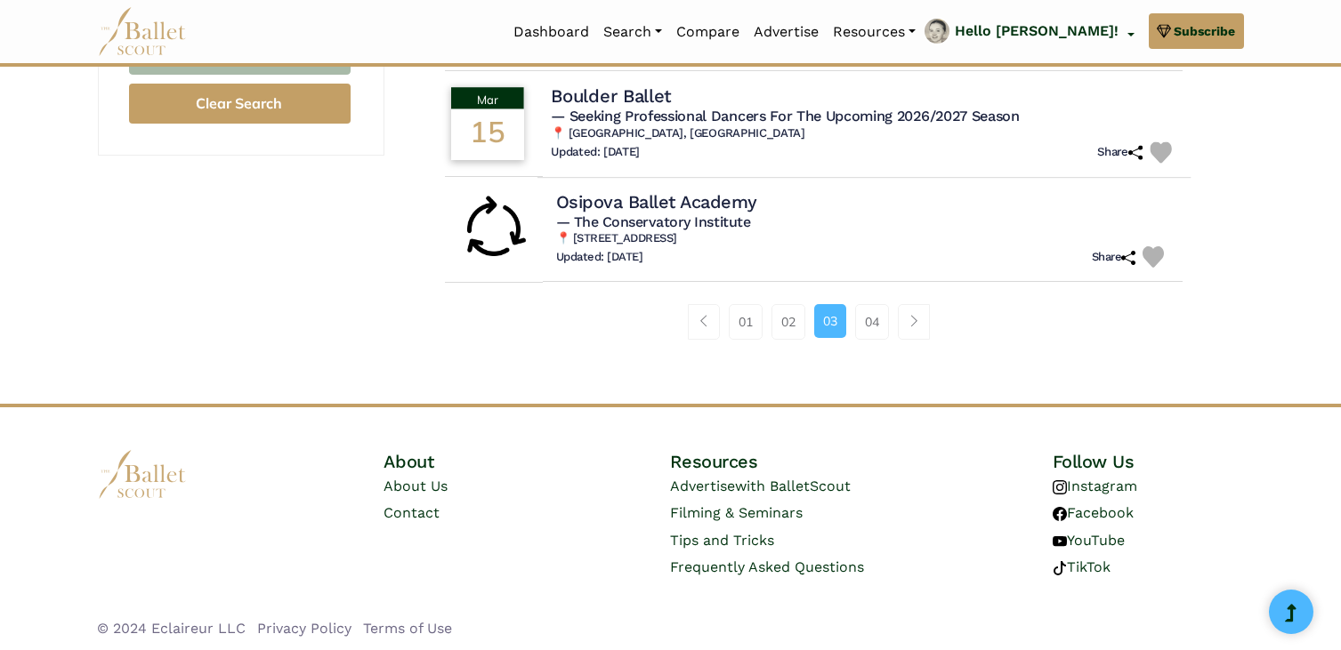
scroll to position [1274, 0]
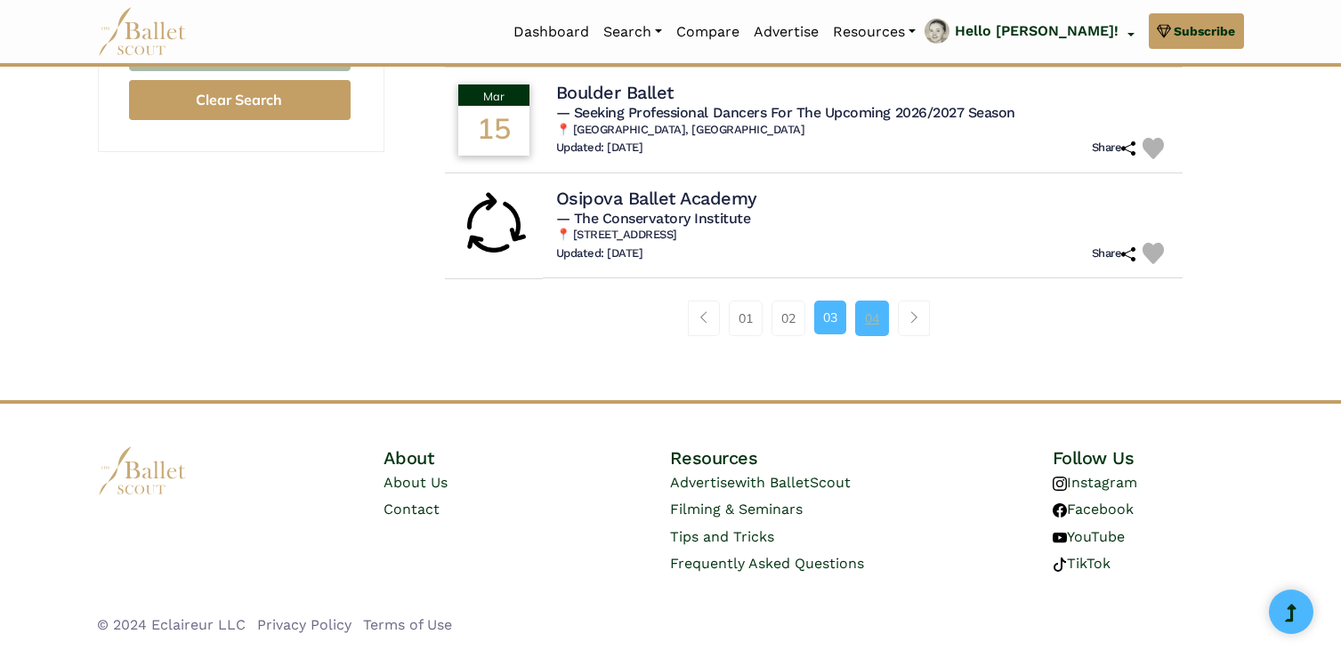
click at [860, 318] on link "04" at bounding box center [872, 319] width 34 height 36
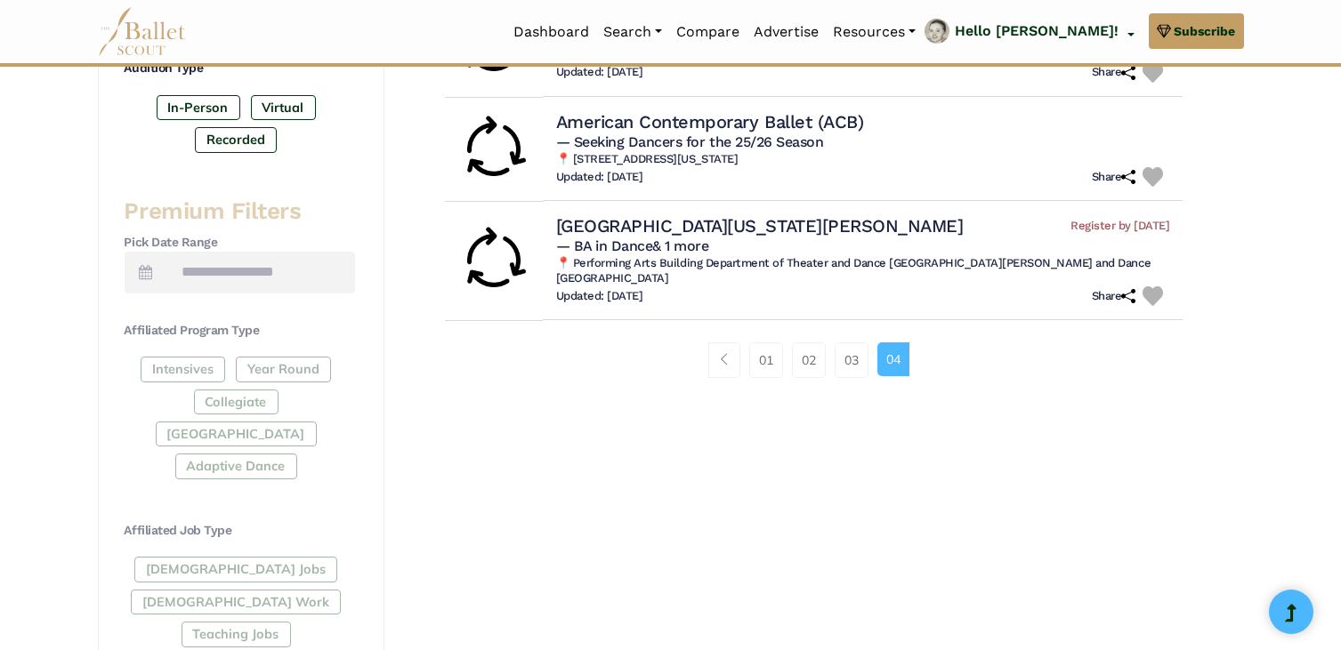
scroll to position [611, 0]
click at [806, 364] on link "02" at bounding box center [809, 359] width 34 height 36
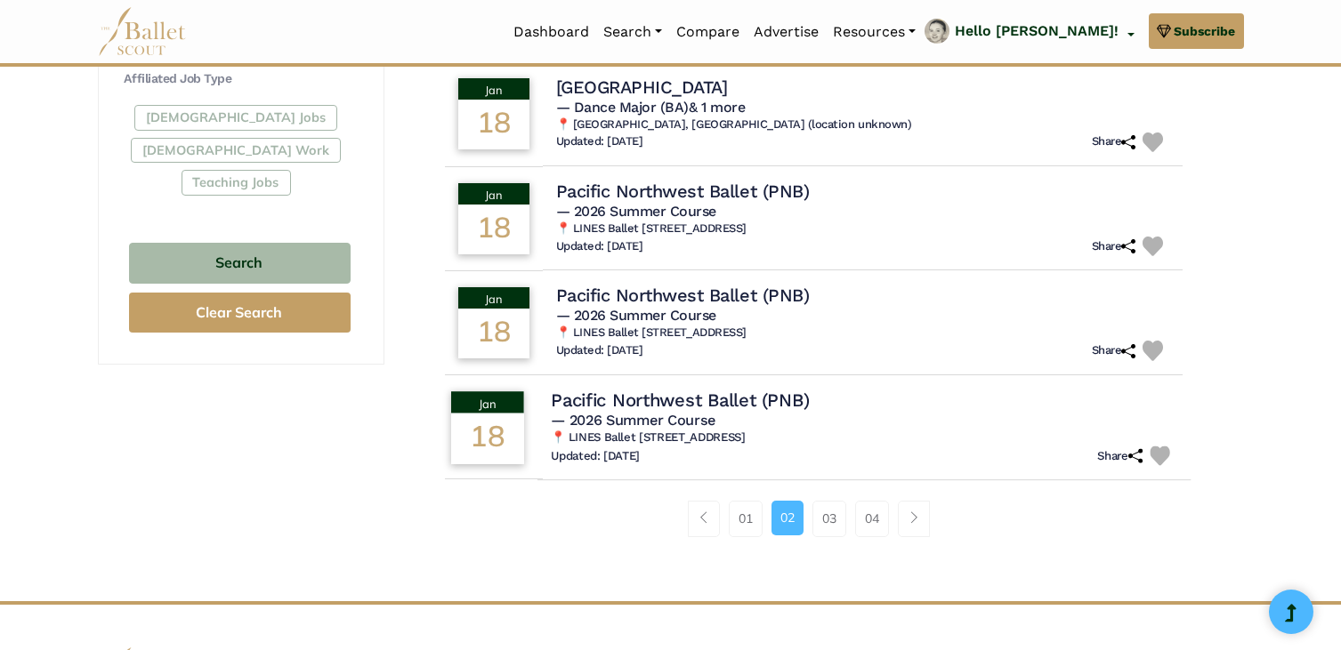
scroll to position [1060, 0]
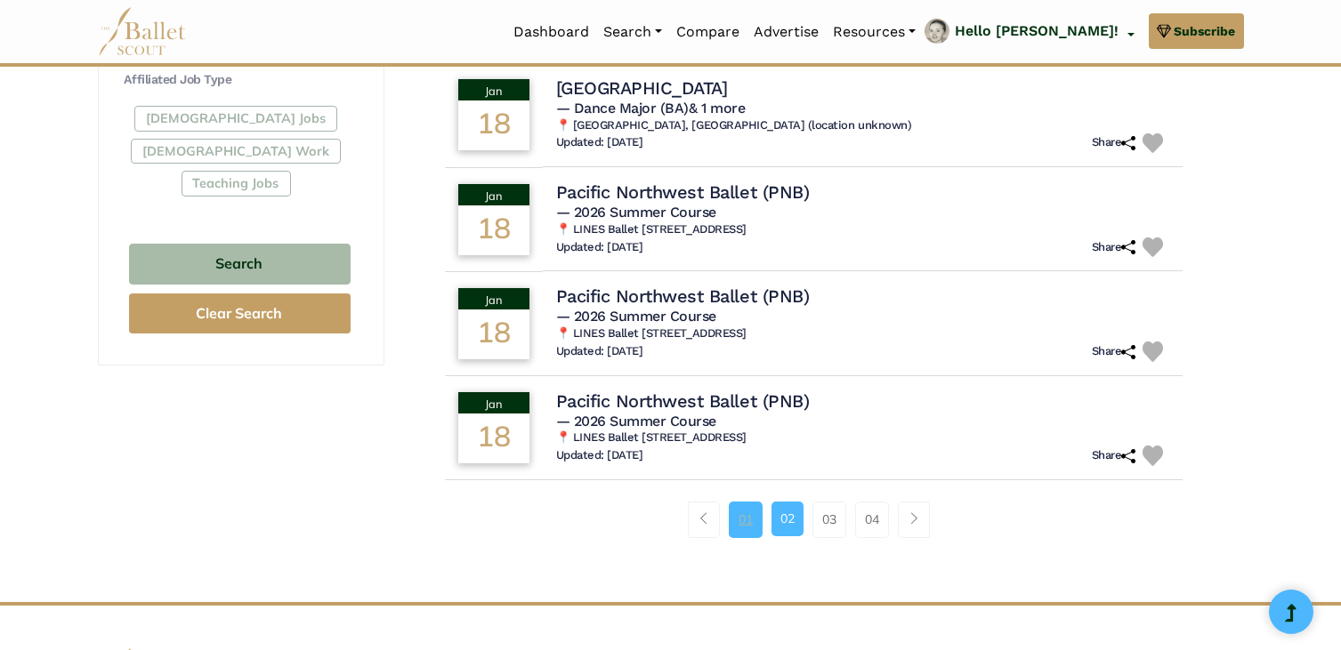
click at [746, 510] on link "01" at bounding box center [746, 520] width 34 height 36
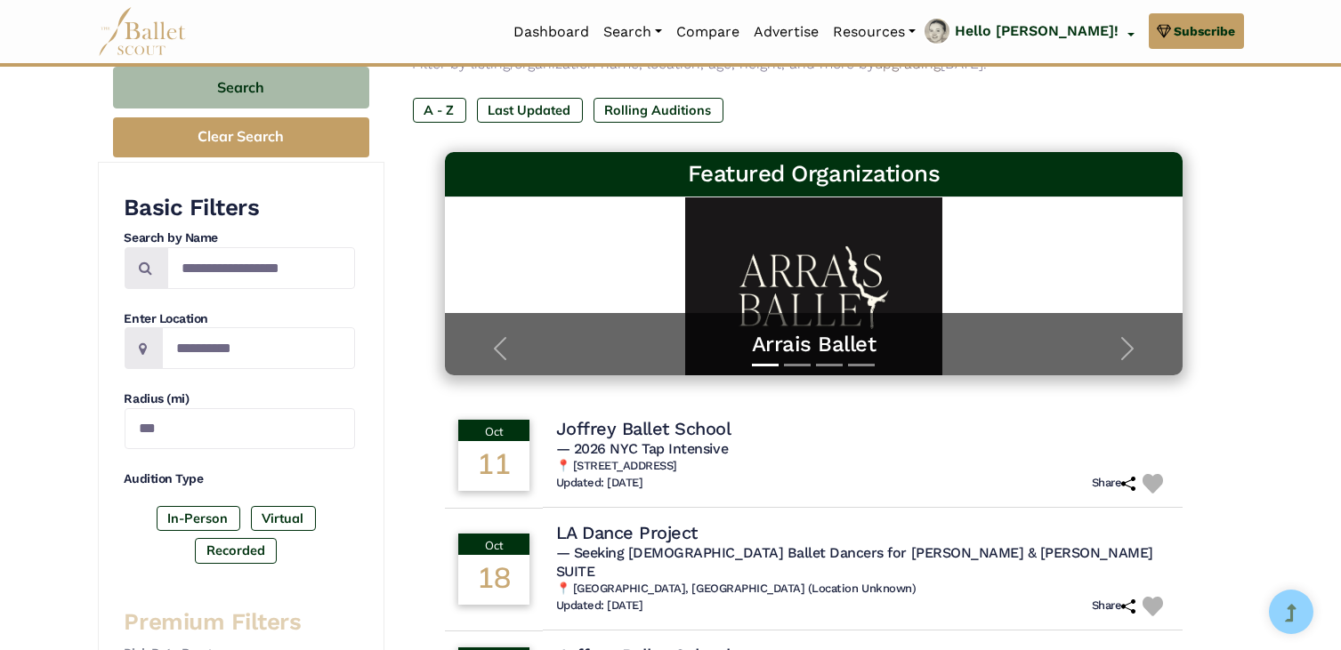
scroll to position [239, 0]
